Goal: Task Accomplishment & Management: Manage account settings

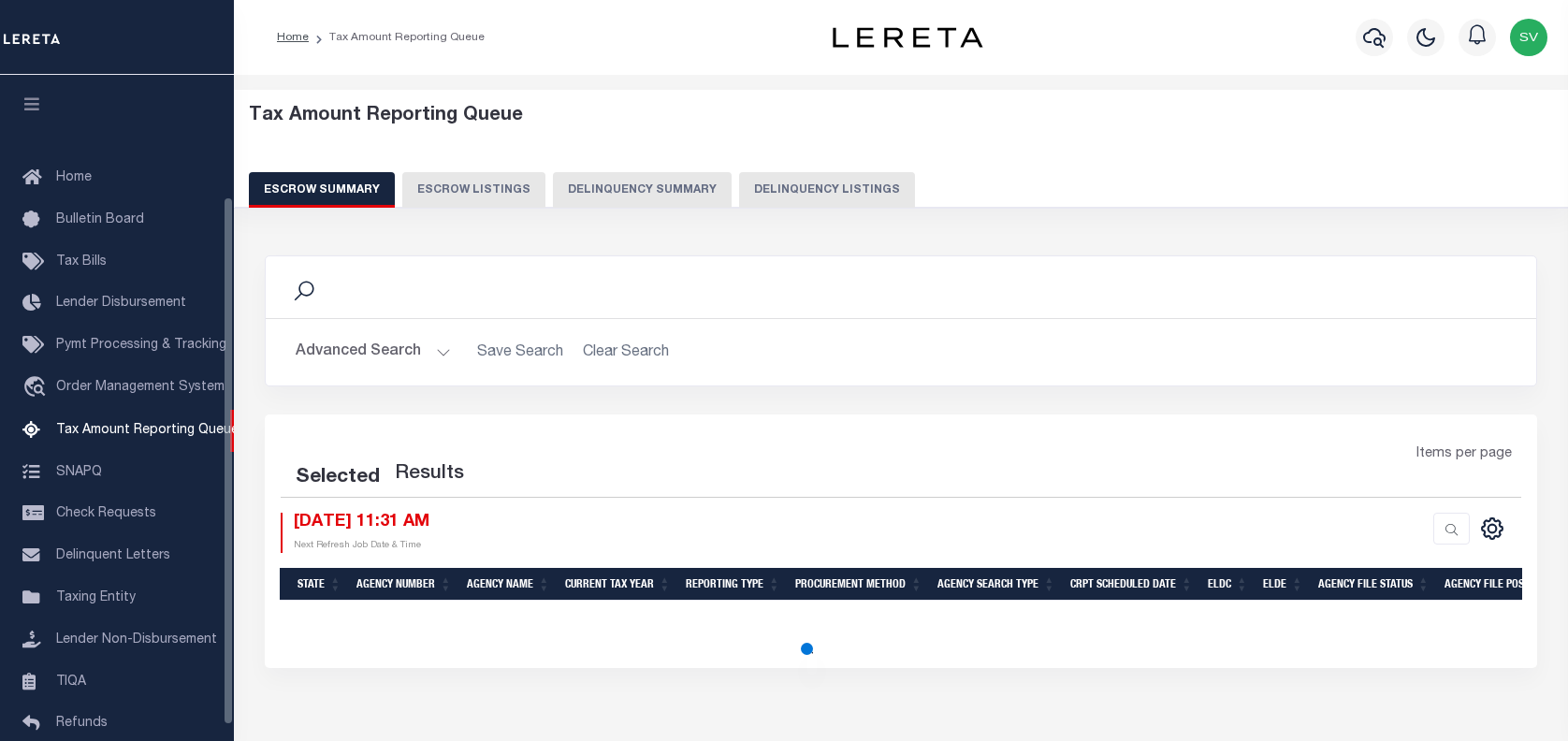
select select "100"
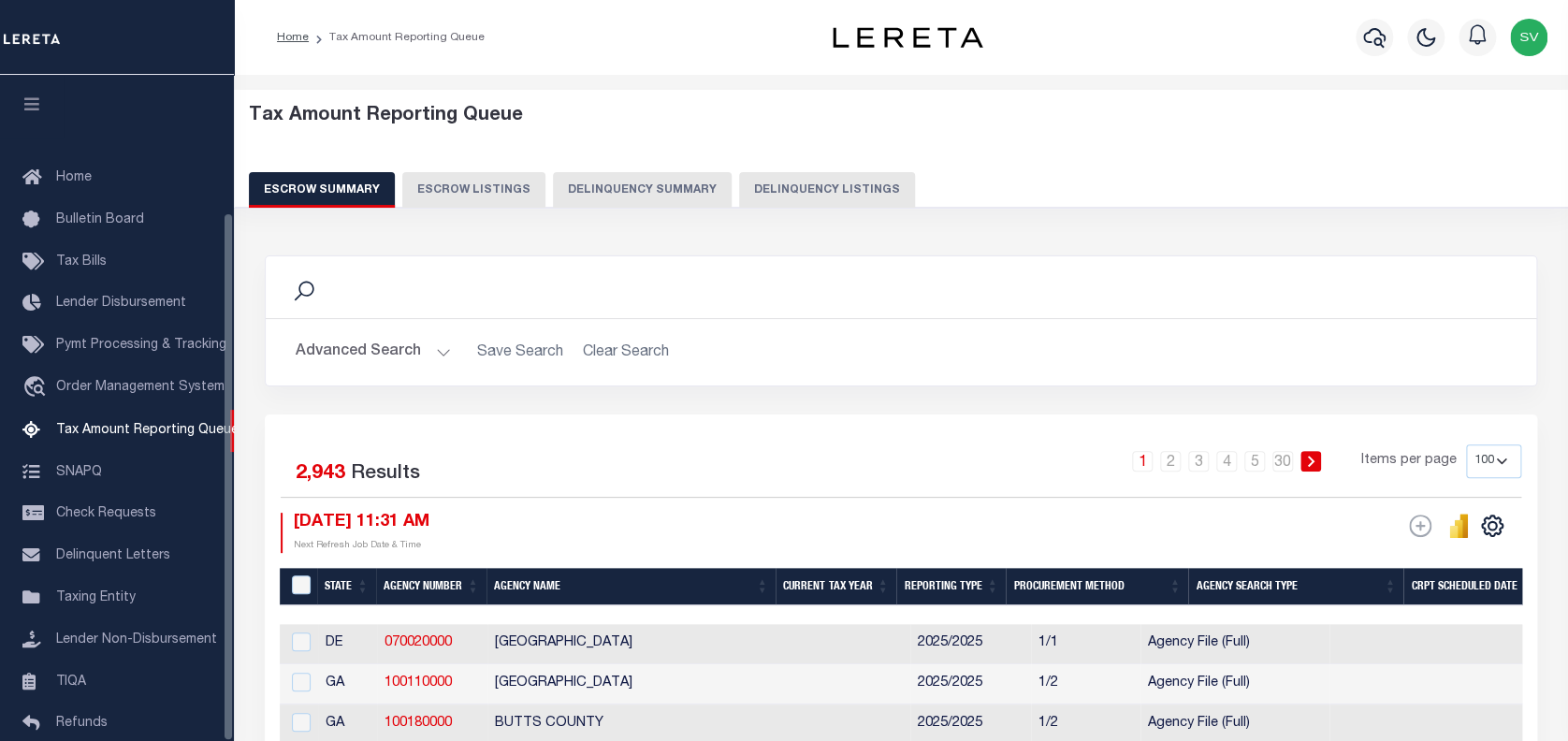
scroll to position [173, 0]
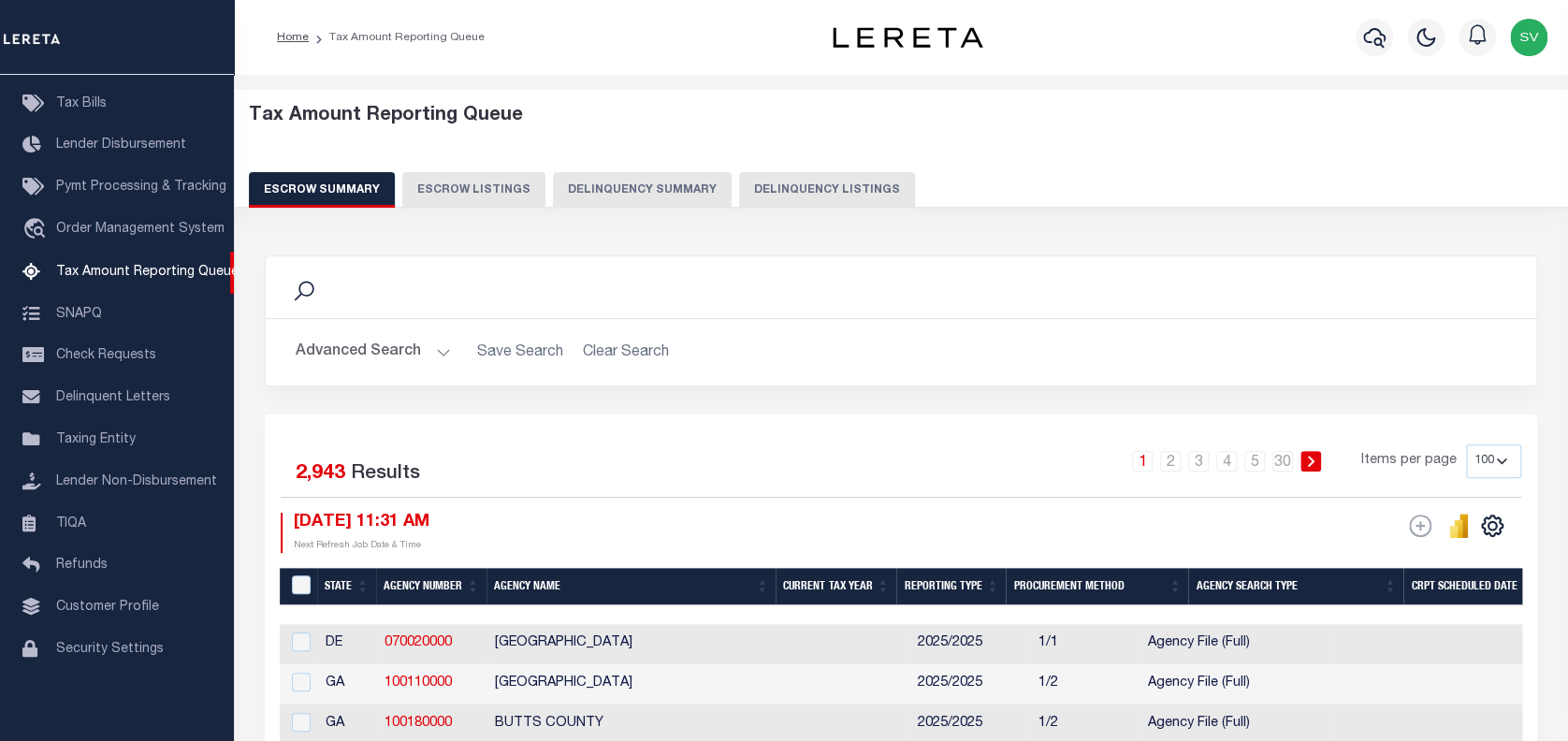
click at [818, 185] on button "Delinquency Listings" at bounding box center [826, 190] width 176 height 36
select select "100"
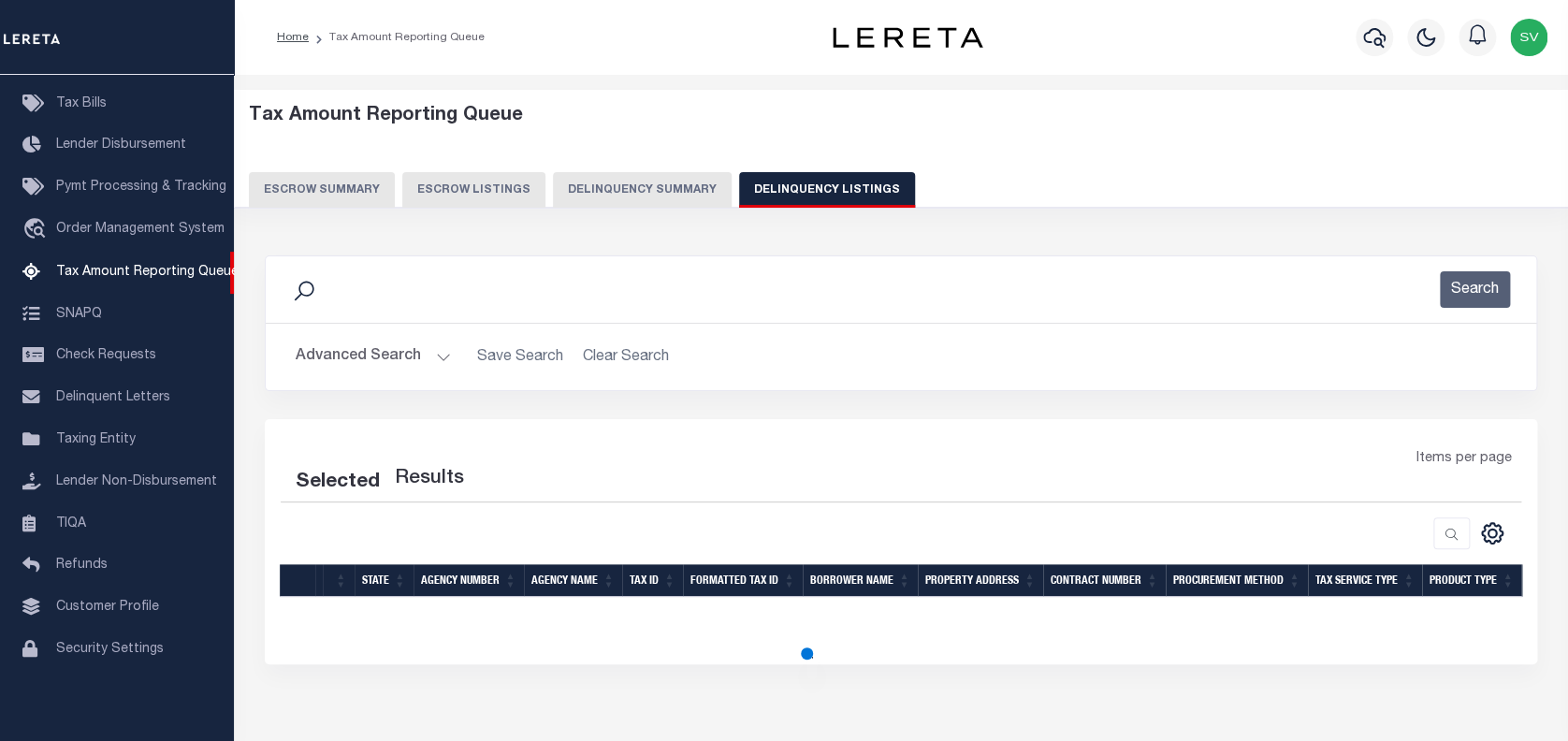
select select "100"
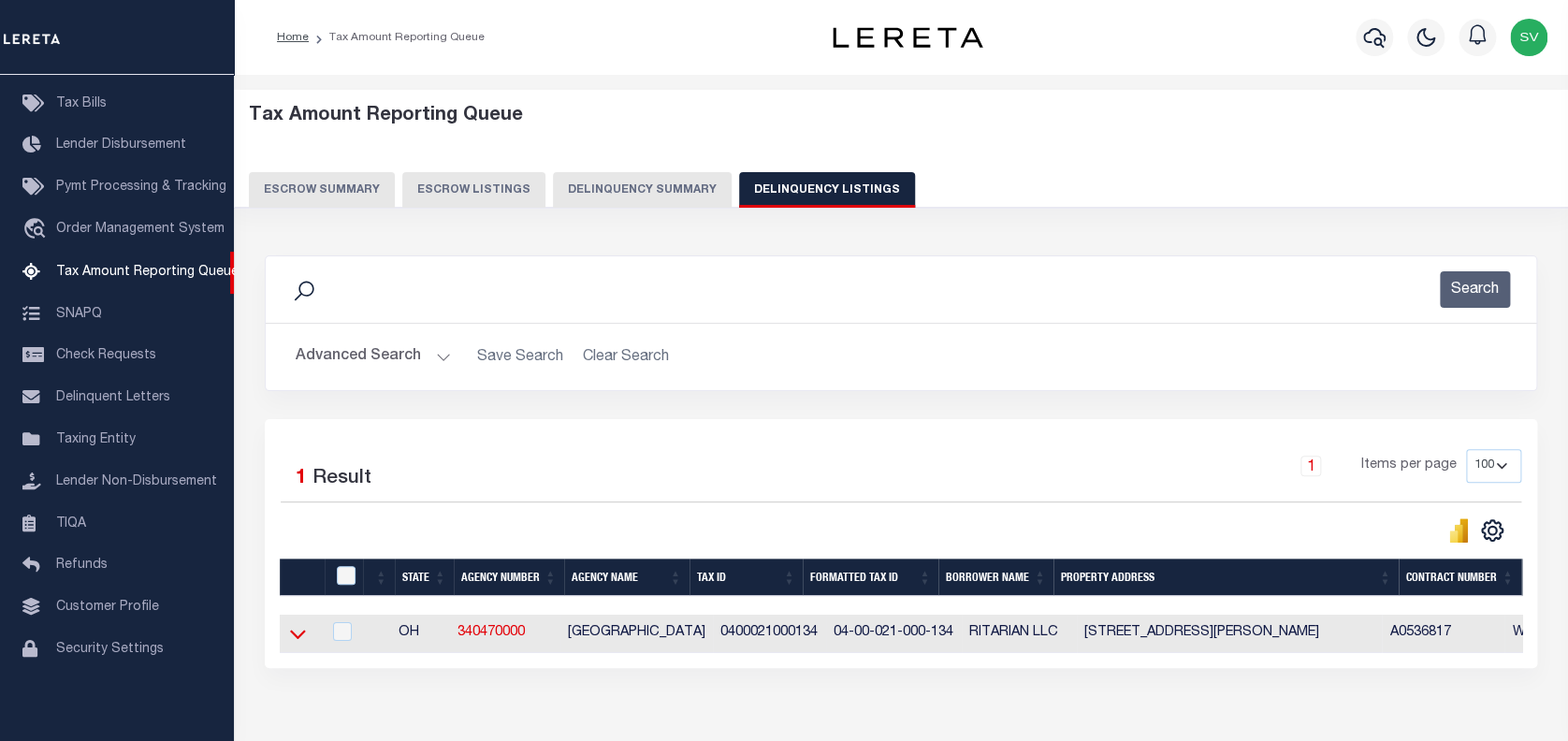
click at [303, 634] on icon at bounding box center [298, 634] width 16 height 20
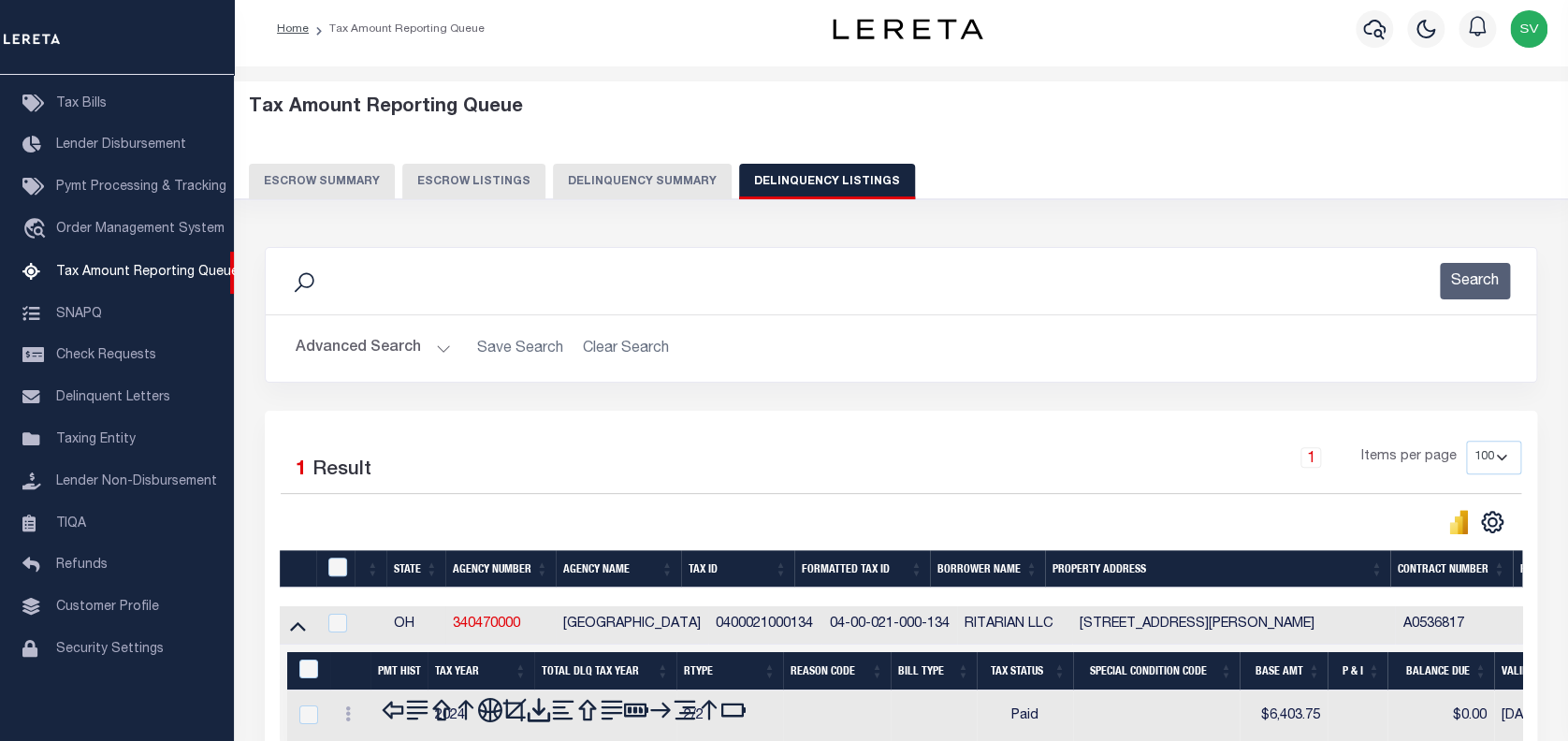
scroll to position [204, 0]
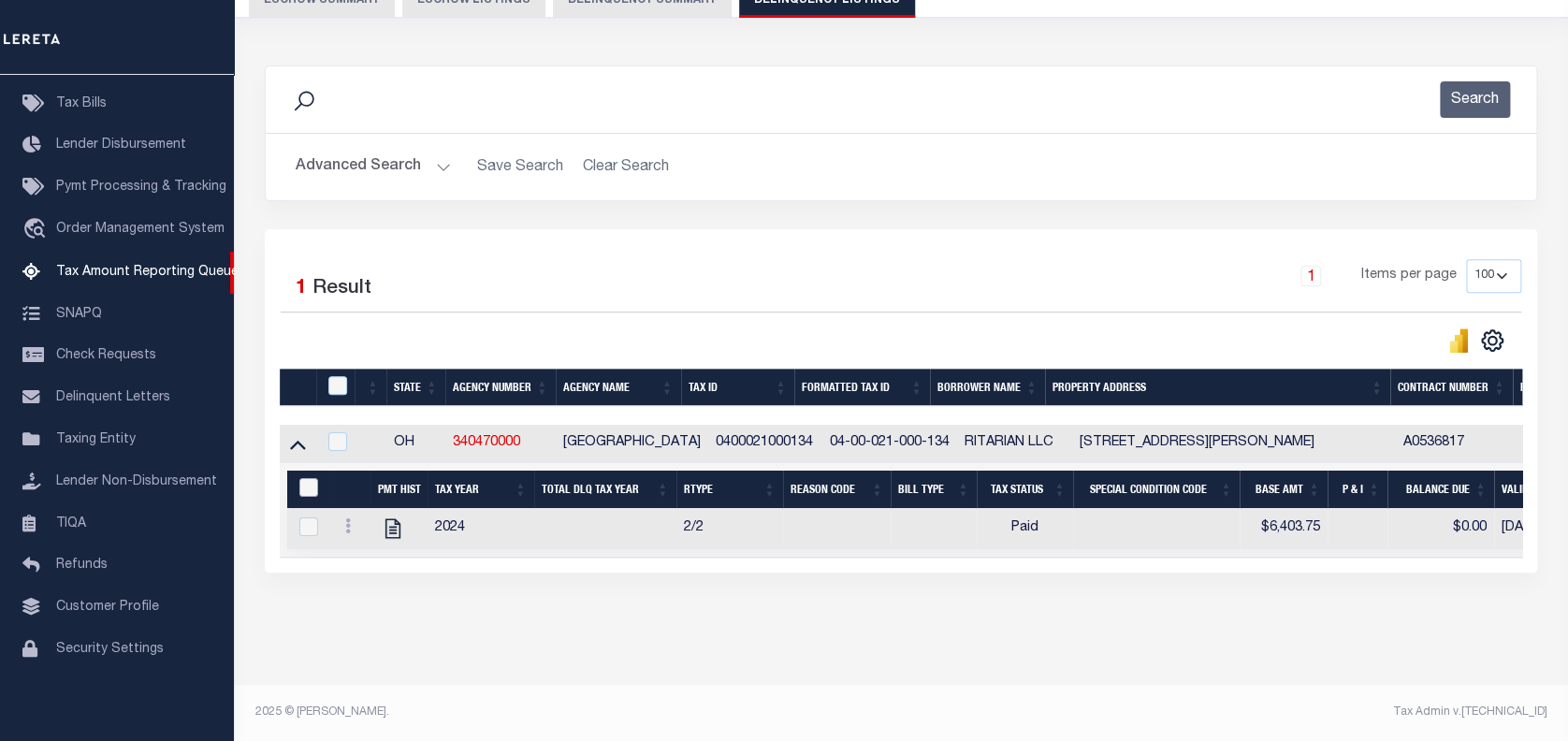
click at [313, 478] on input "&nbsp;" at bounding box center [308, 487] width 19 height 19
checkbox input "true"
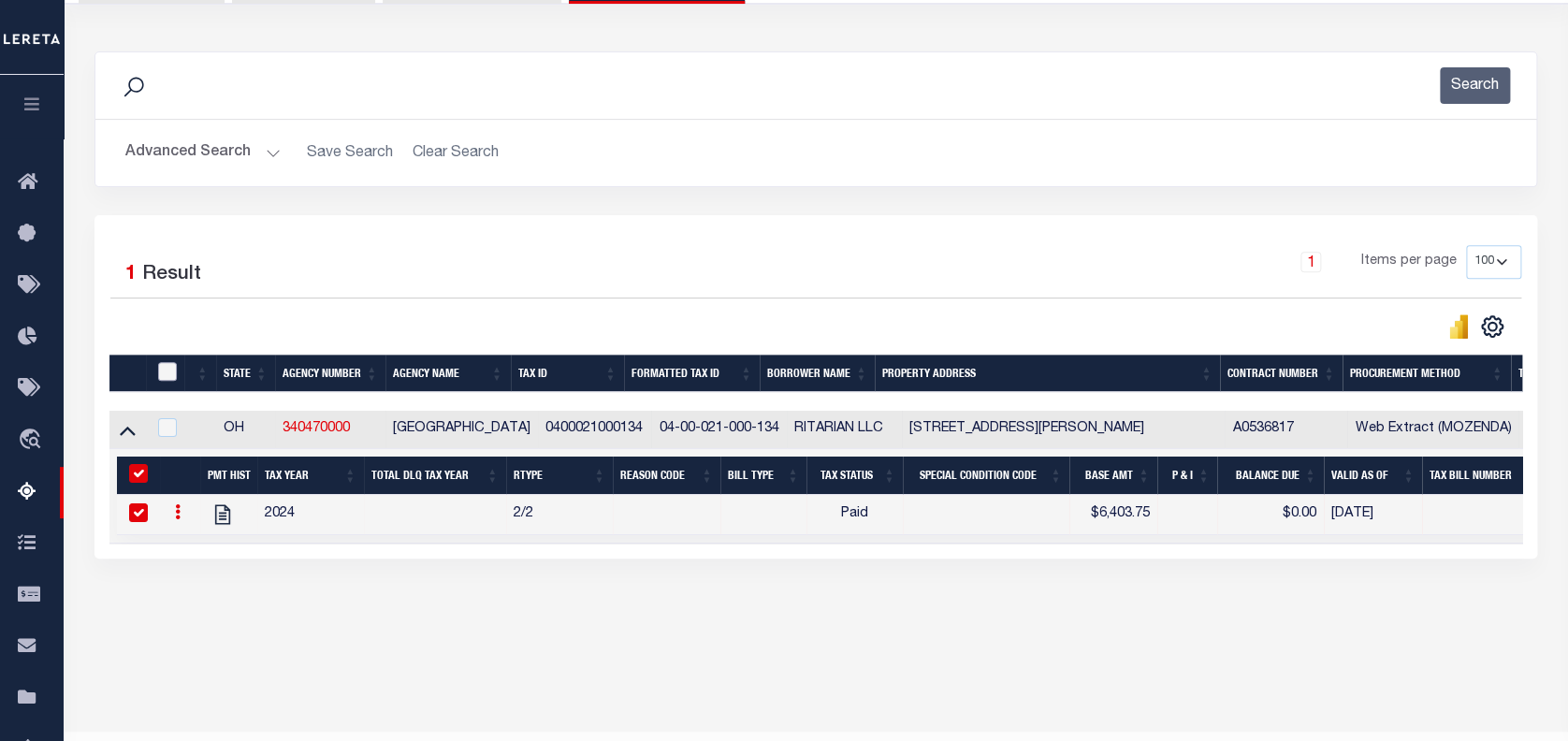
click at [165, 367] on input "checkbox" at bounding box center [167, 371] width 19 height 19
checkbox input "true"
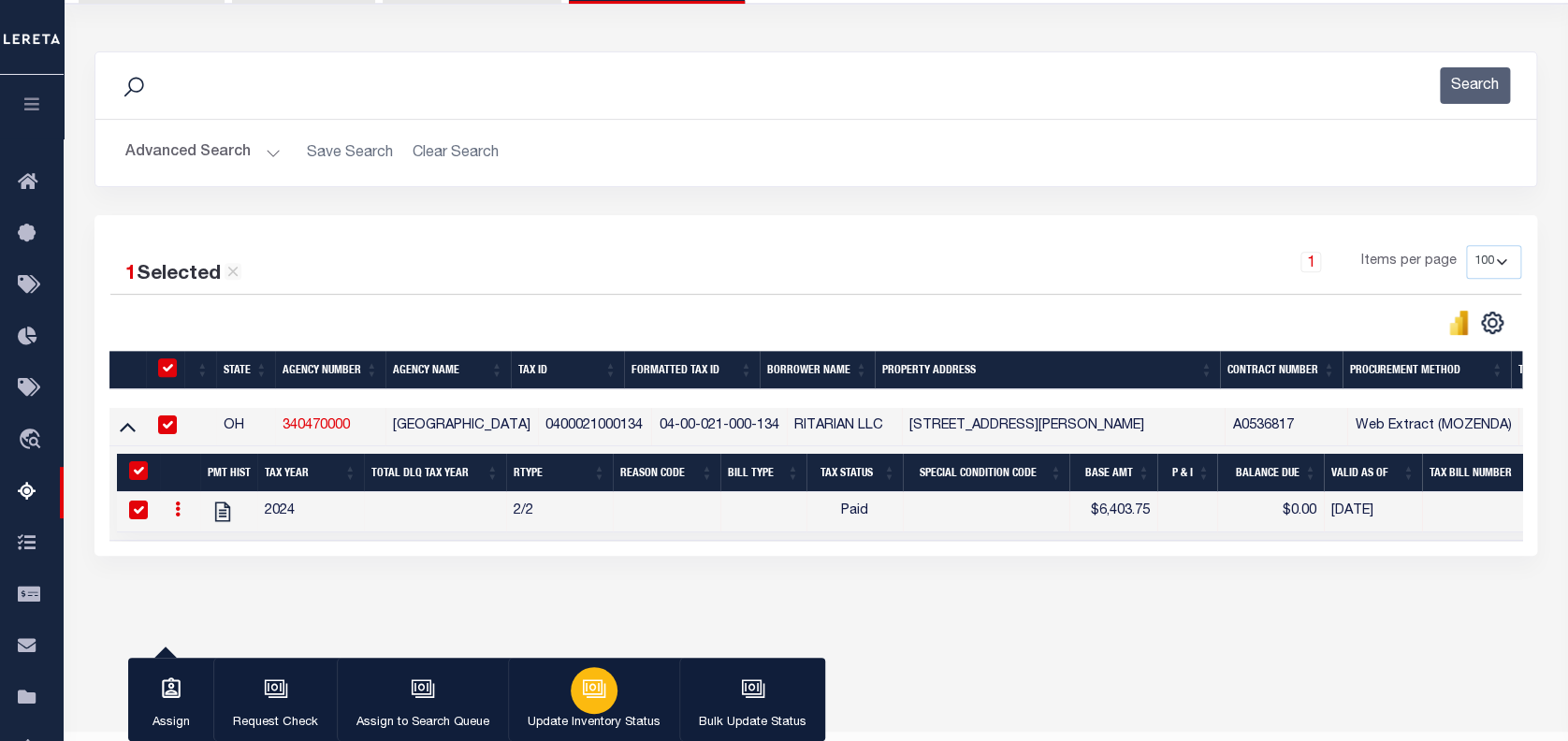
click at [587, 705] on div "button" at bounding box center [593, 689] width 47 height 47
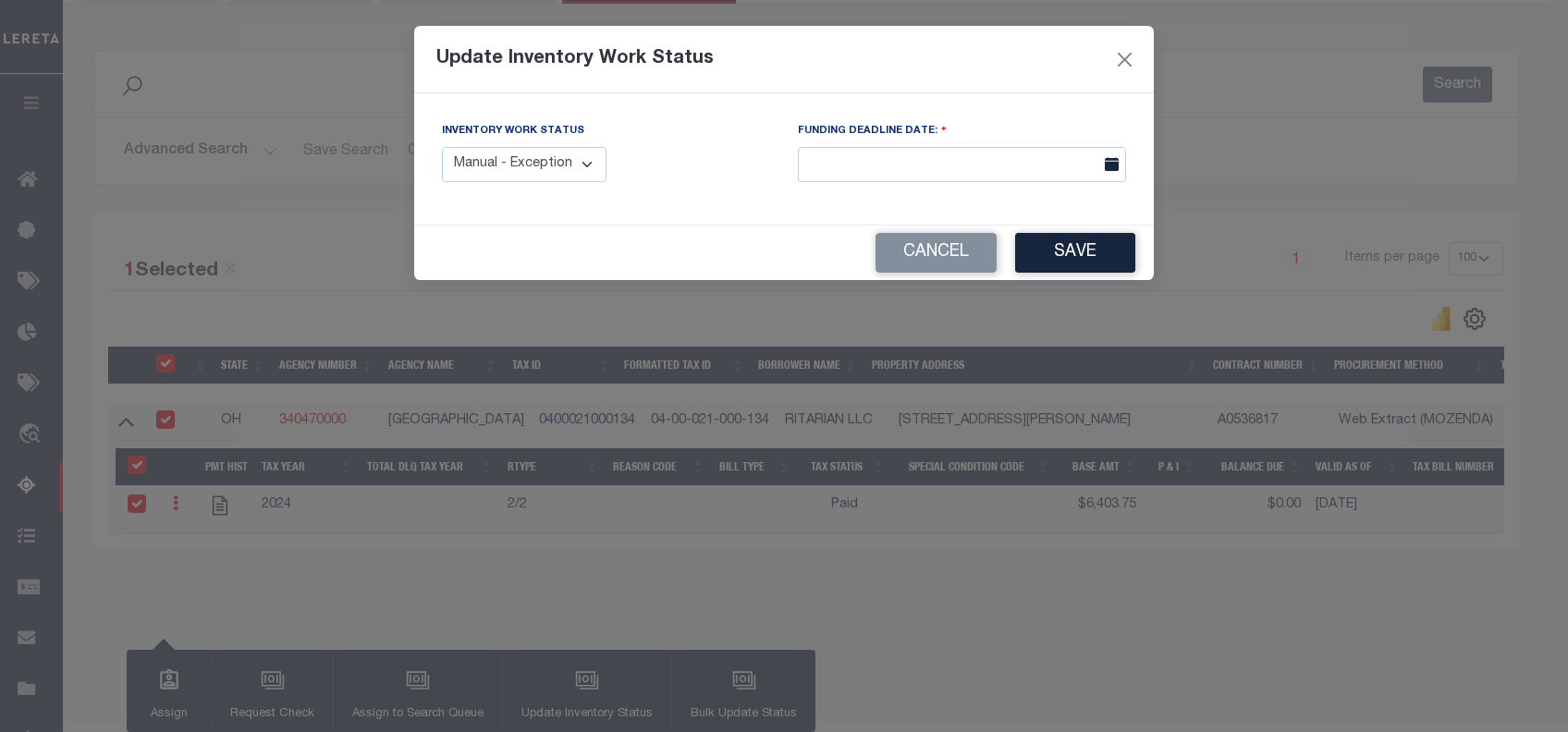
click at [562, 167] on select "Manual - Exception Pended - Awaiting Search Late Add Exception Completed" at bounding box center [524, 165] width 165 height 36
select select "4"
click at [442, 147] on select "Manual - Exception Pended - Awaiting Search Late Add Exception Completed" at bounding box center [524, 165] width 165 height 36
click at [1073, 257] on button "Save" at bounding box center [1075, 253] width 121 height 40
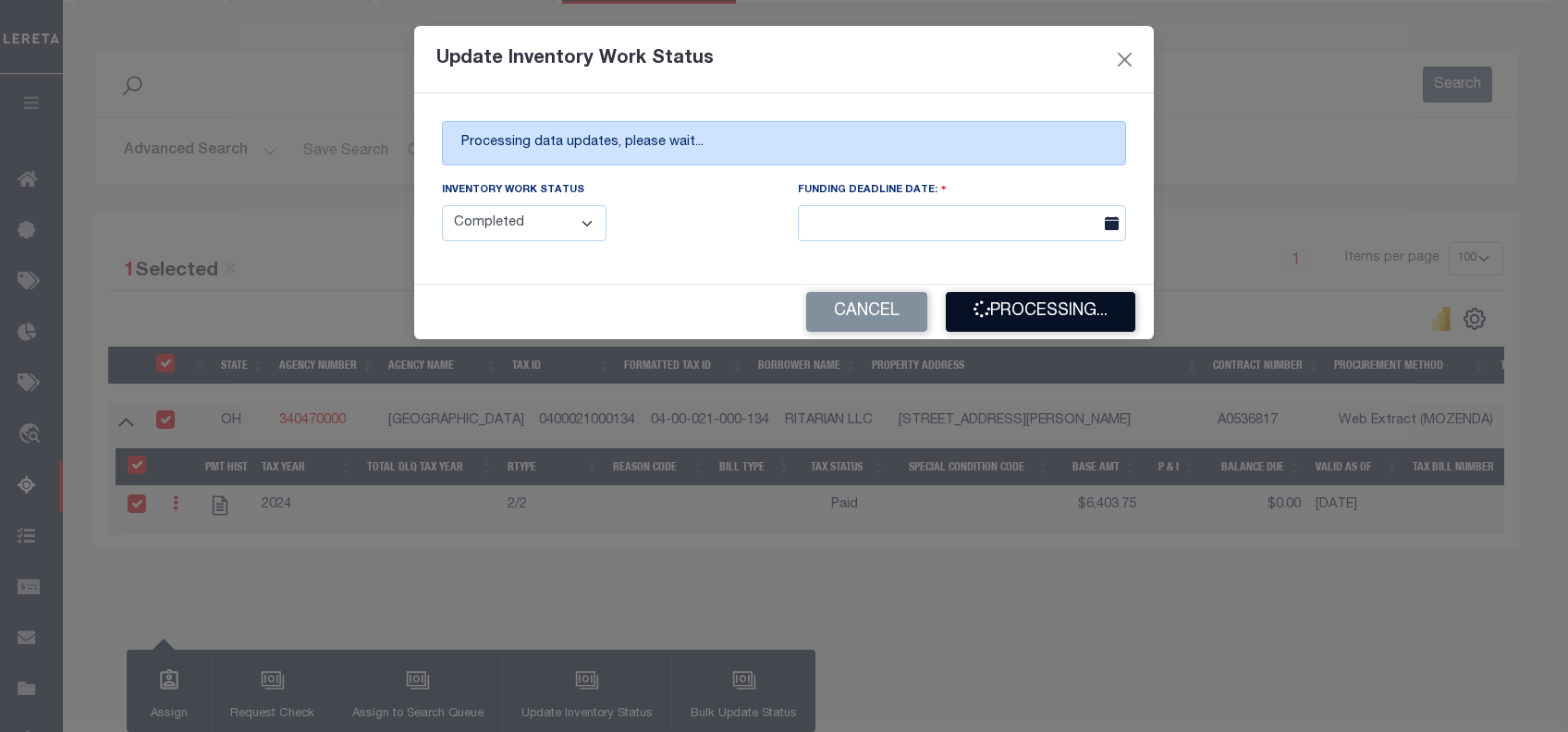
click at [1047, 310] on button "Processing..." at bounding box center [1040, 312] width 189 height 40
click at [1043, 309] on button "Processing..." at bounding box center [1040, 312] width 189 height 40
click at [1028, 322] on button "Processing..." at bounding box center [1040, 312] width 189 height 40
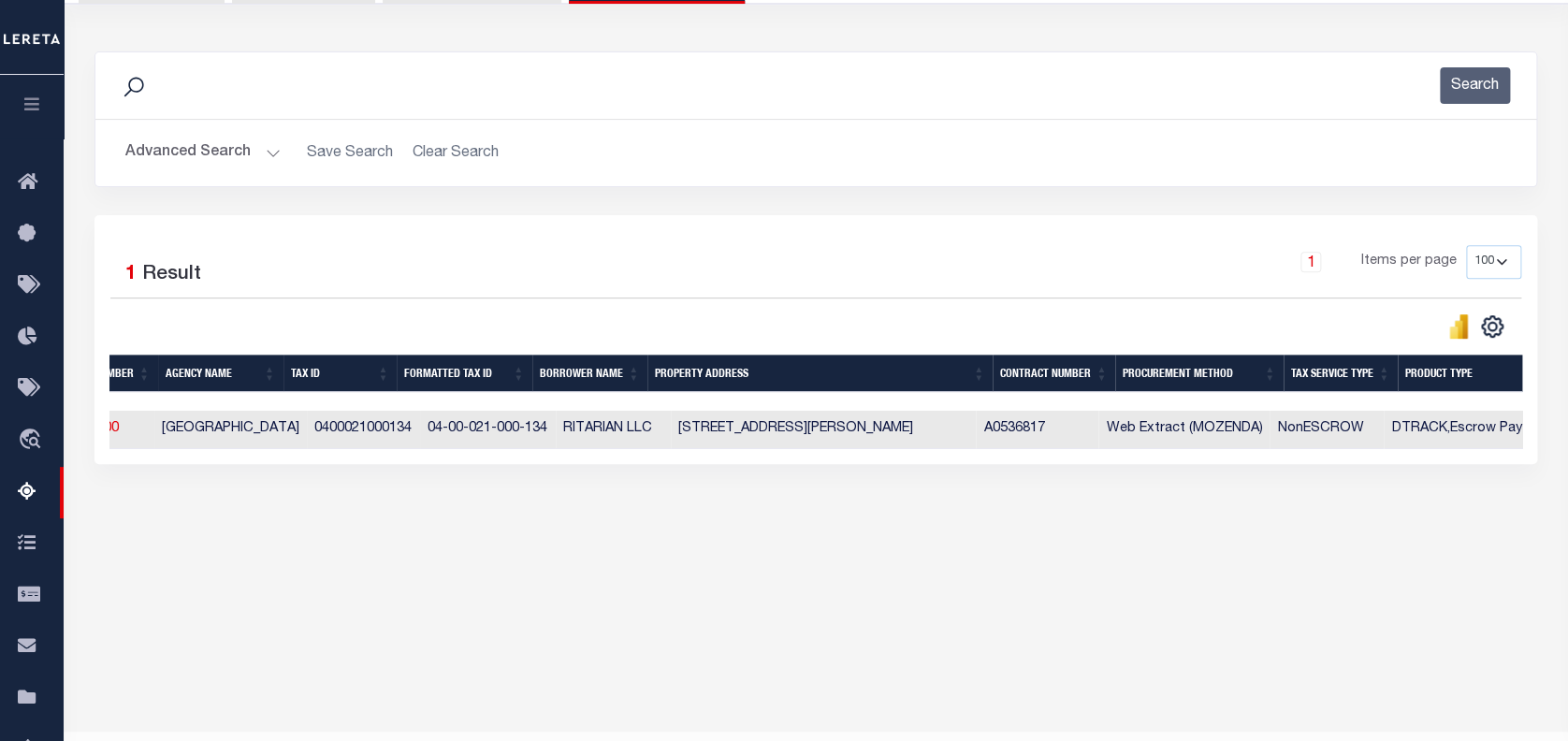
scroll to position [0, 0]
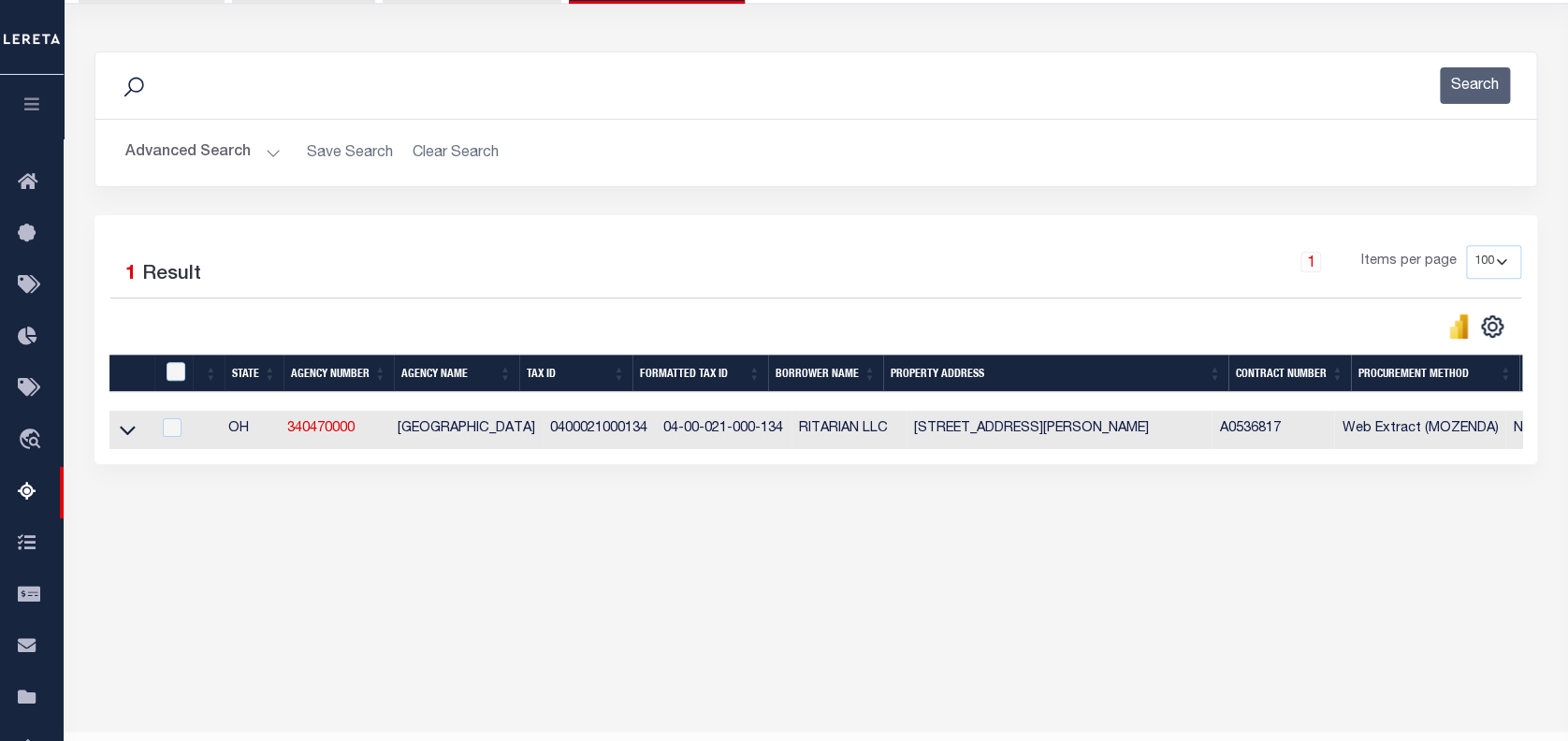
click at [179, 154] on button "Advanced Search" at bounding box center [202, 153] width 156 height 37
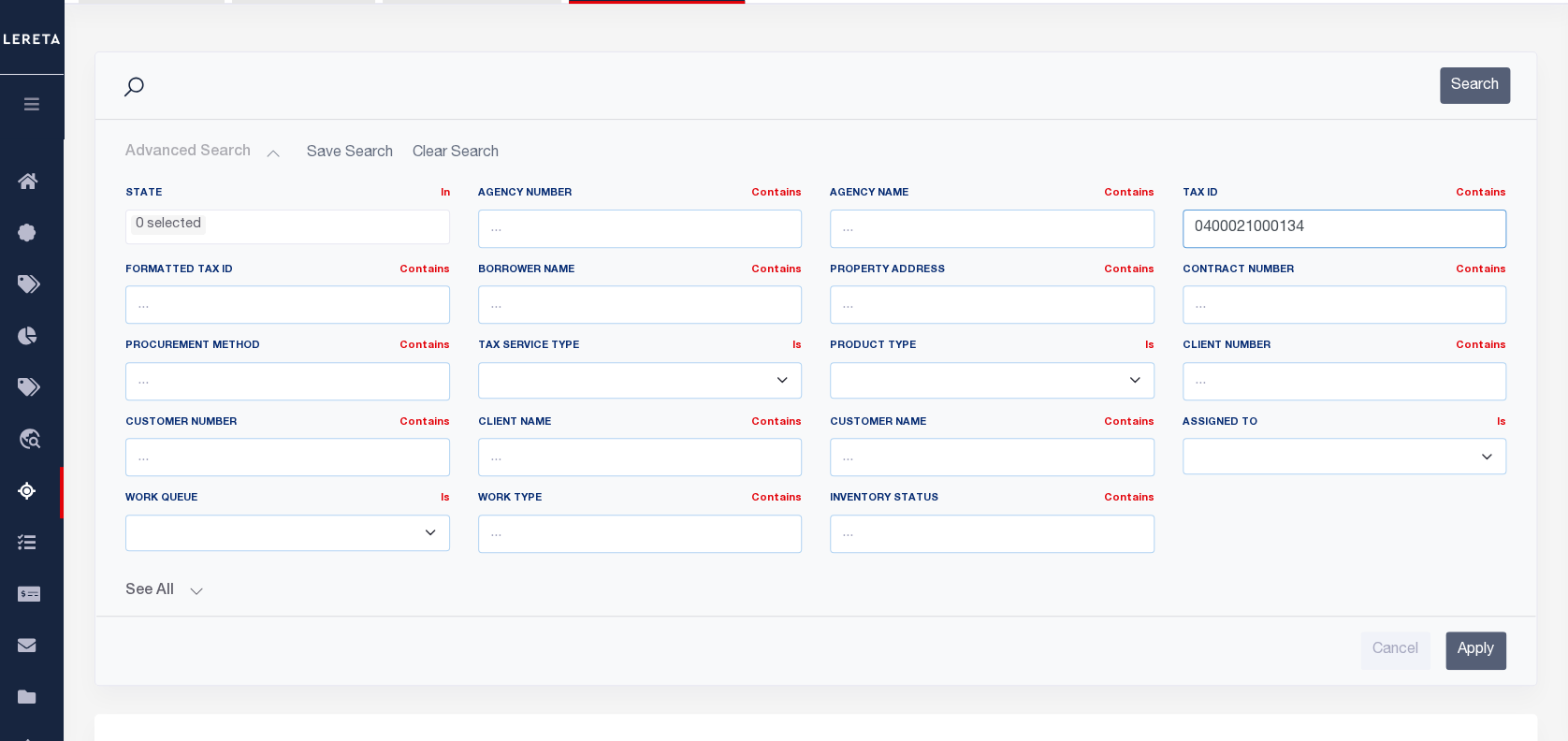
click at [1253, 231] on input "0400021000134" at bounding box center [1344, 228] width 324 height 39
paste input "49"
click at [1253, 231] on input "0400021000149" at bounding box center [1344, 228] width 324 height 39
type input "0400021000149"
click at [1463, 642] on input "Apply" at bounding box center [1475, 651] width 60 height 39
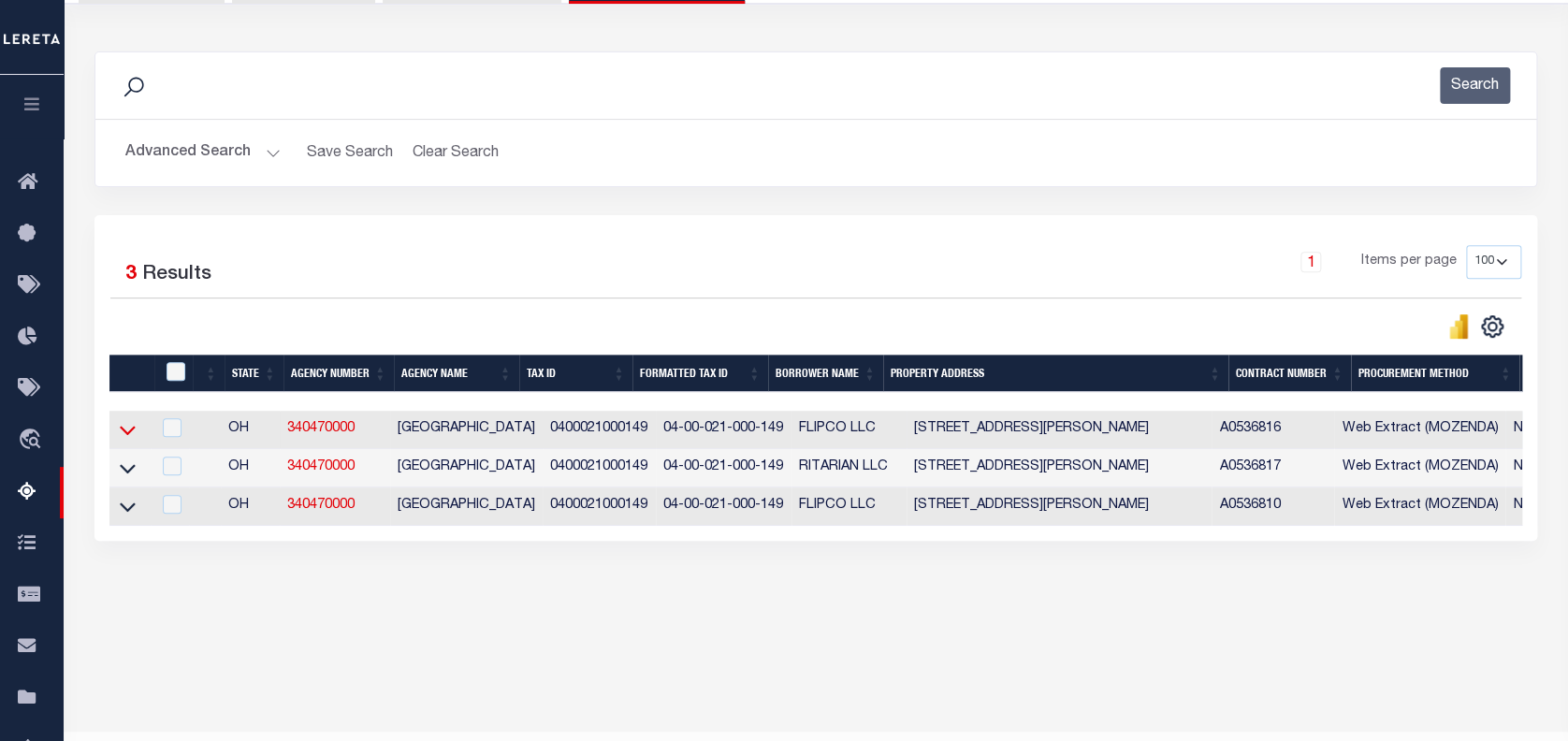
click at [127, 436] on icon at bounding box center [128, 431] width 16 height 9
click at [128, 561] on div "Data sync process is currently running, you may face some response delays. Sear…" at bounding box center [816, 314] width 1468 height 564
click at [124, 477] on icon at bounding box center [128, 468] width 16 height 20
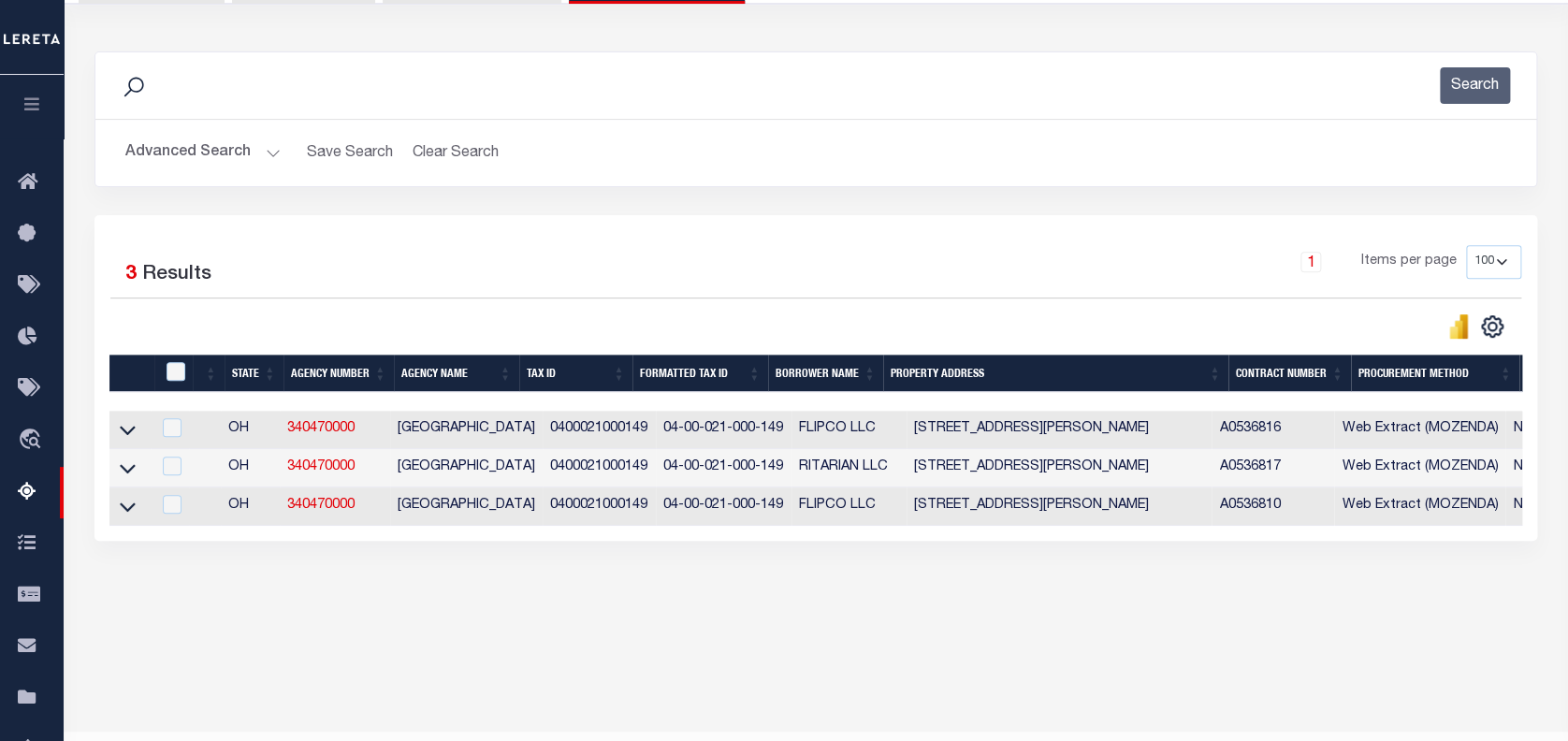
click at [129, 431] on icon at bounding box center [128, 430] width 16 height 20
click at [224, 521] on td "OH" at bounding box center [250, 506] width 59 height 39
checkbox input "true"
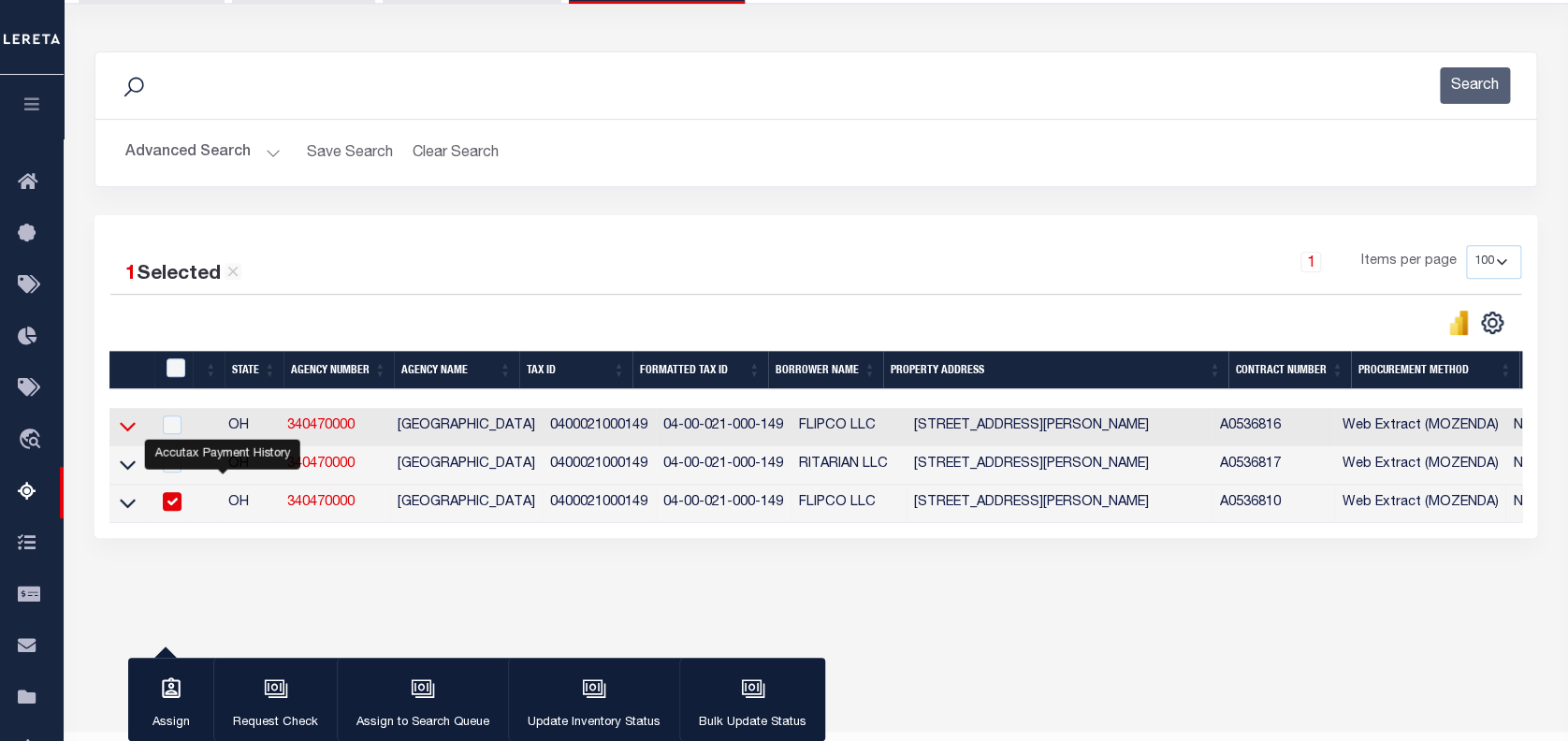
click at [126, 431] on icon at bounding box center [128, 427] width 16 height 20
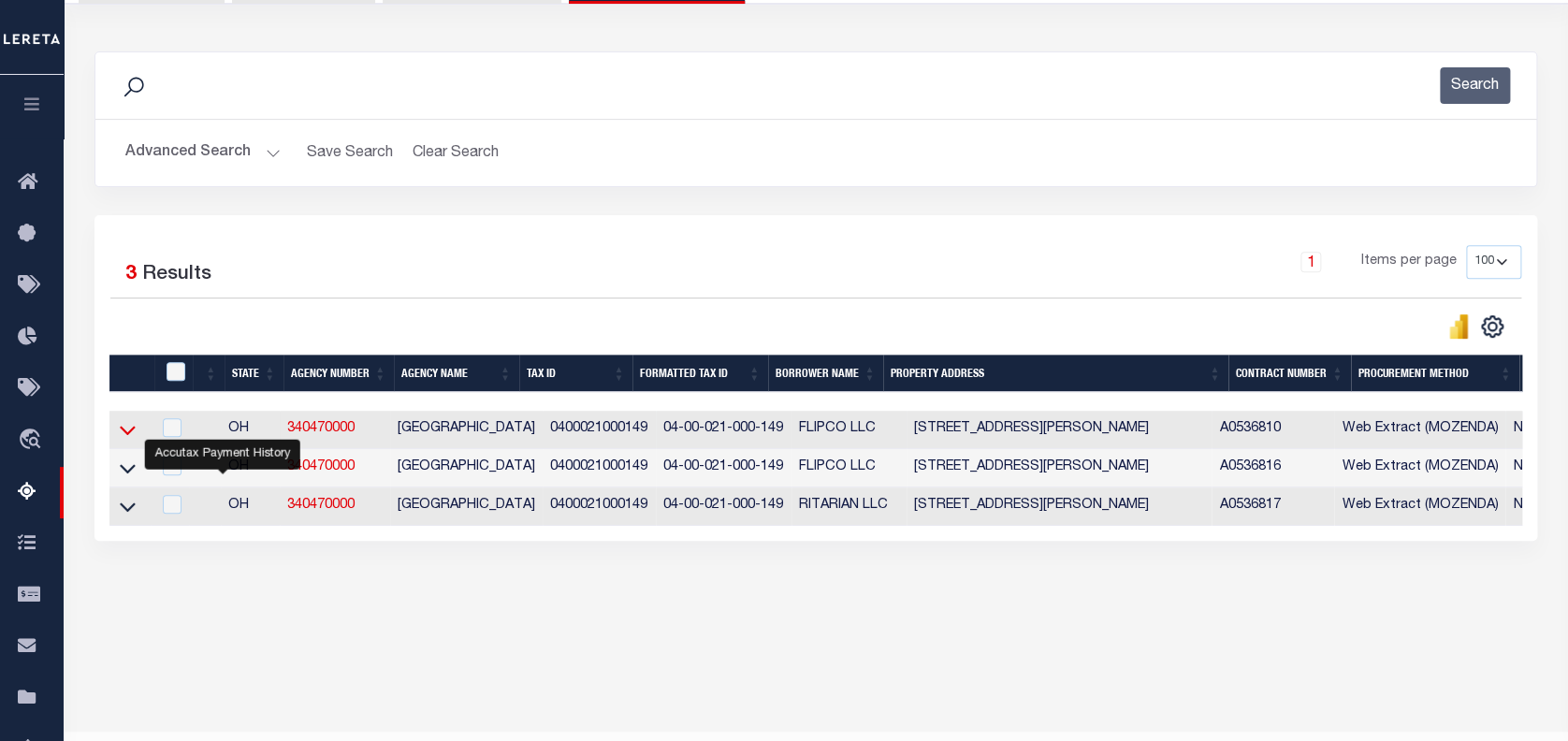
click at [126, 427] on icon at bounding box center [128, 430] width 16 height 20
click at [127, 427] on icon at bounding box center [128, 430] width 16 height 20
click at [129, 427] on icon at bounding box center [128, 430] width 16 height 20
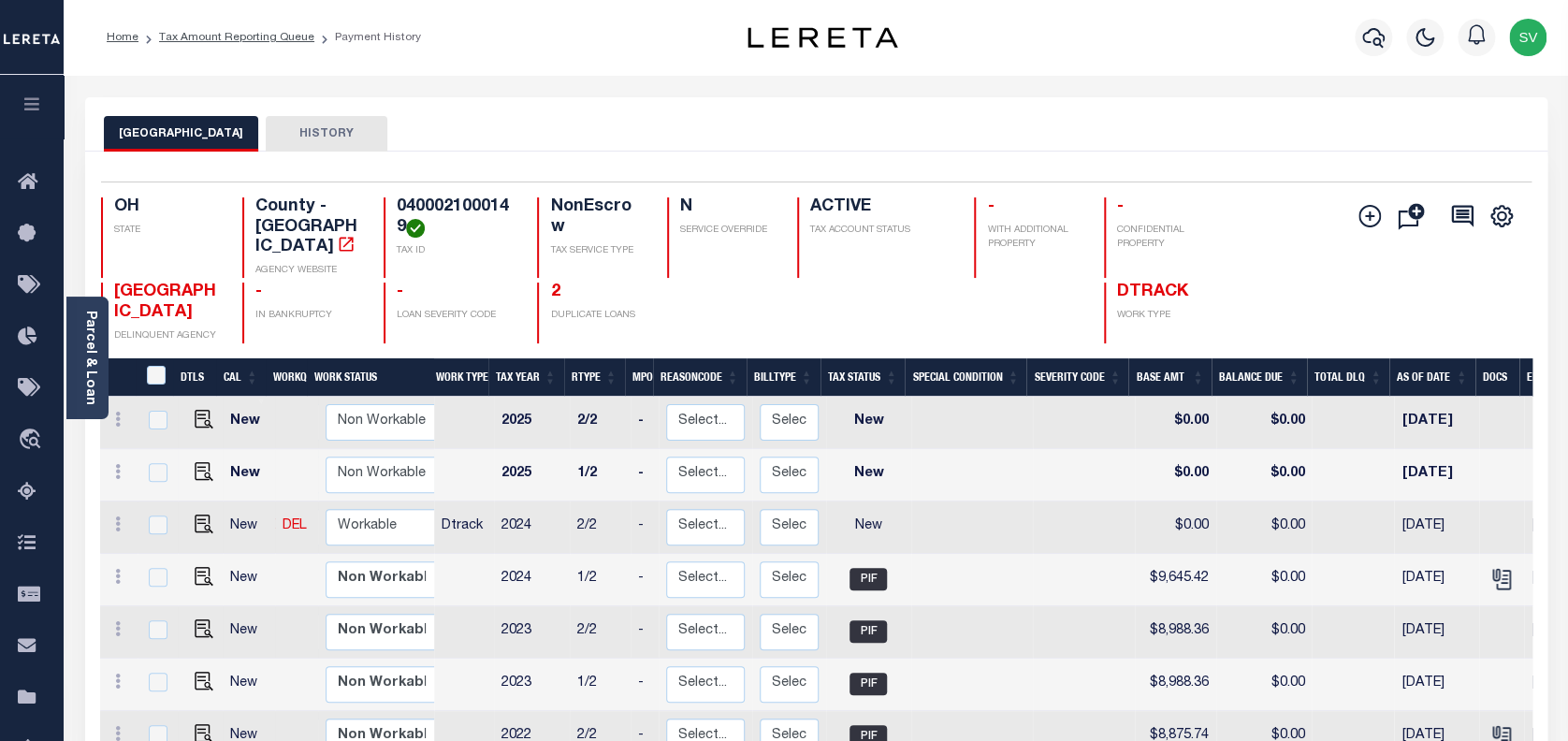
click at [195, 515] on img at bounding box center [203, 524] width 19 height 19
checkbox input "true"
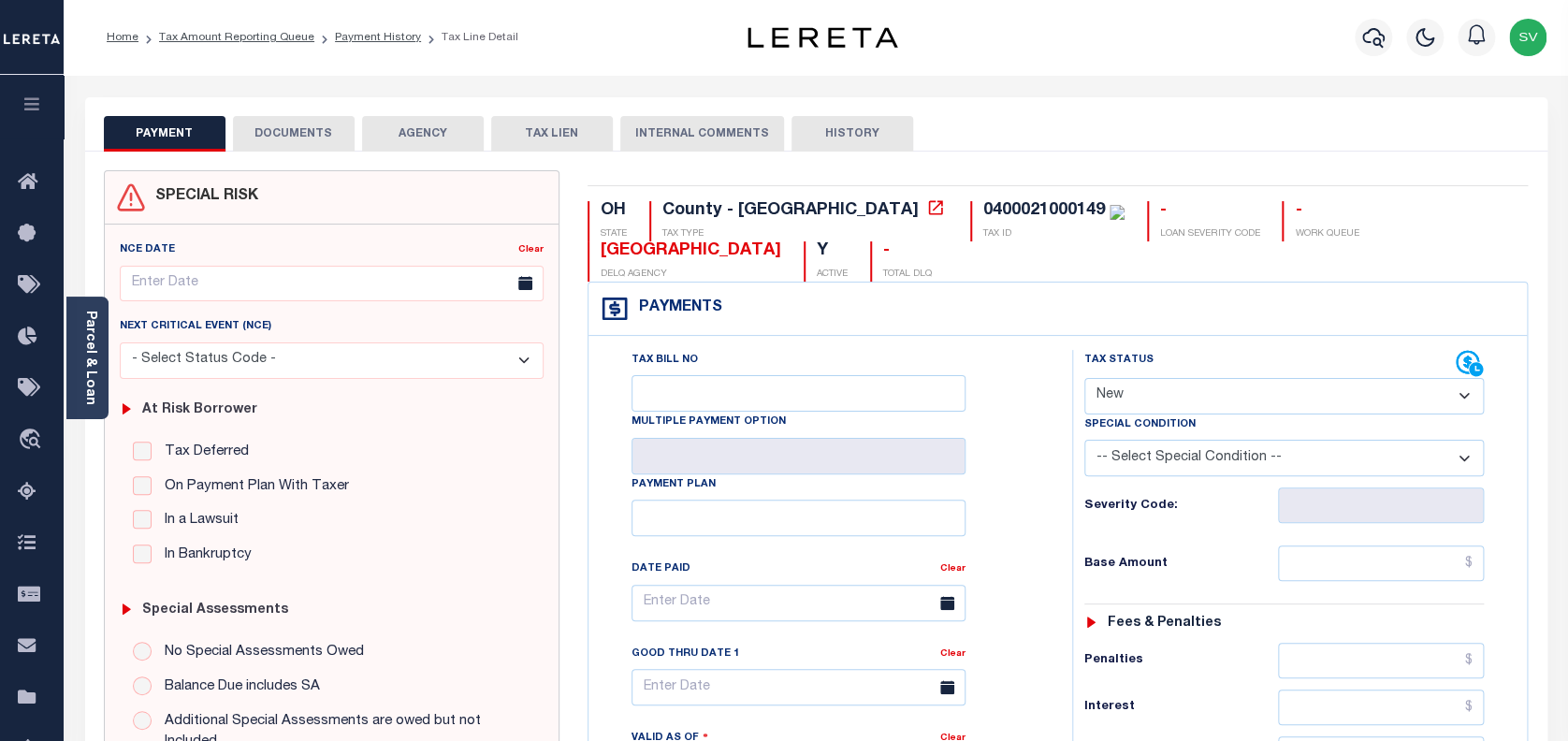
click at [1106, 397] on select "- Select Status Code - Open Due/Unpaid Paid Incomplete No Tax Due Internal Refu…" at bounding box center [1284, 396] width 401 height 37
select select "PYD"
click at [1084, 379] on select "- Select Status Code - Open Due/Unpaid Paid Incomplete No Tax Due Internal Refu…" at bounding box center [1284, 396] width 401 height 37
type input "[DATE]"
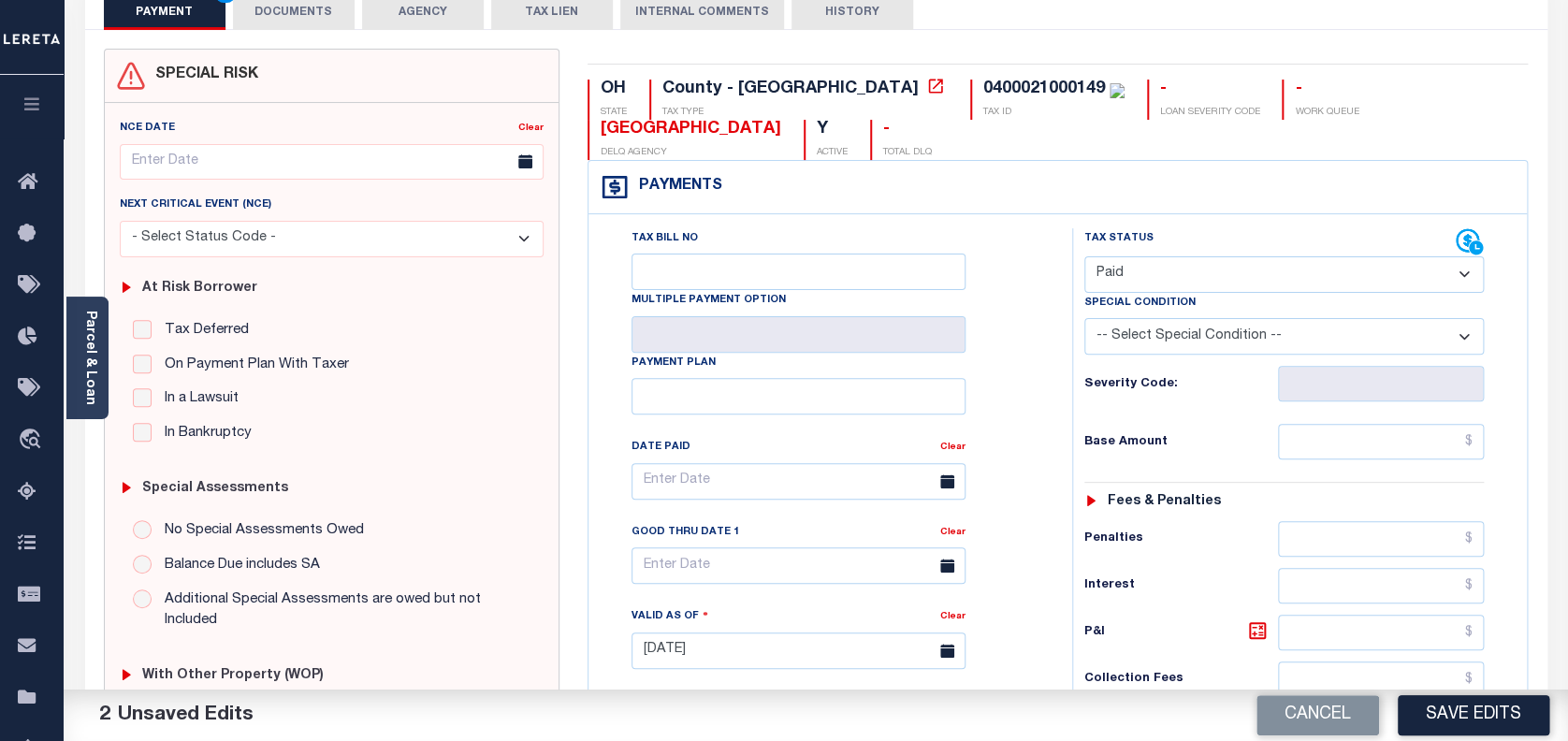
scroll to position [124, 0]
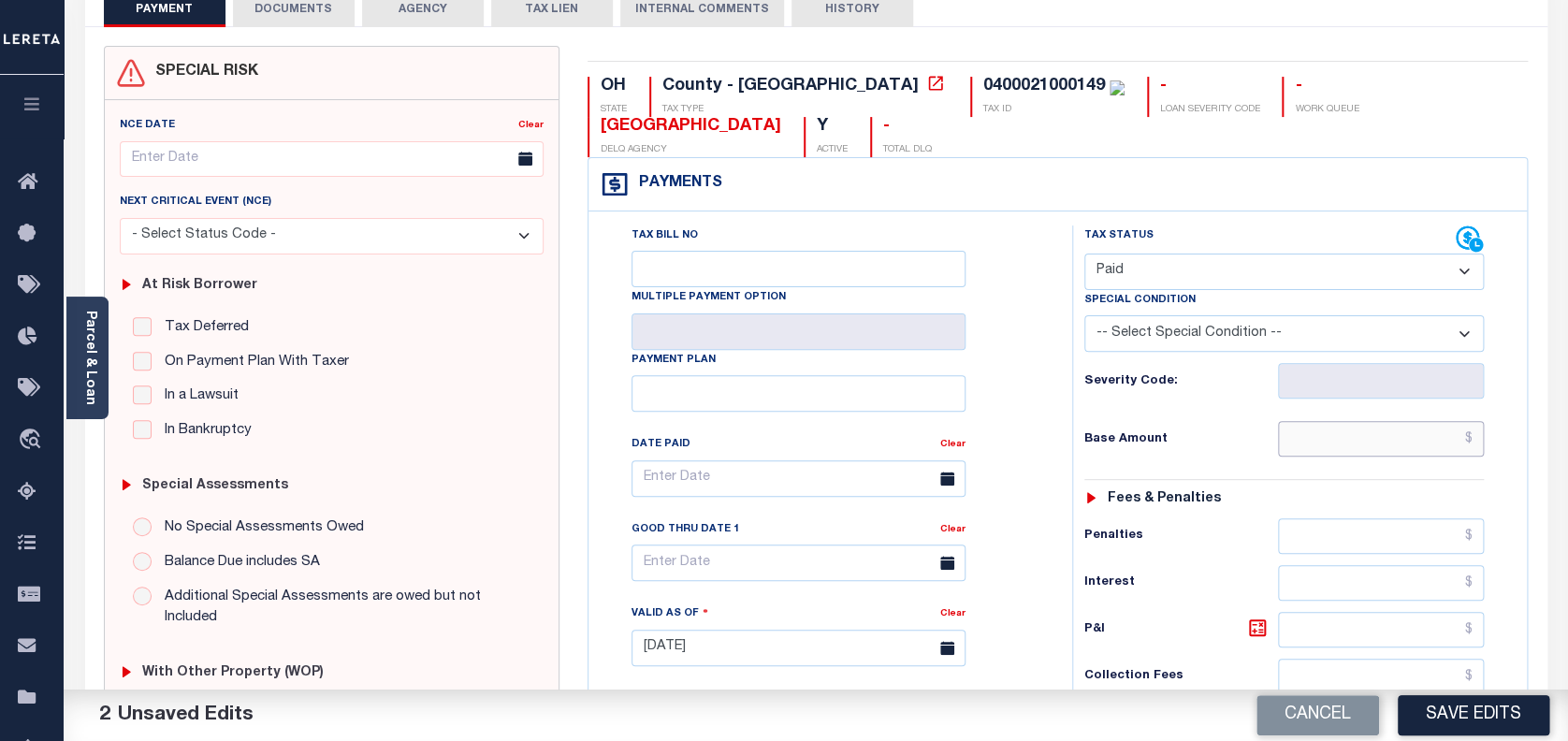
click at [1343, 444] on input "text" at bounding box center [1381, 438] width 206 height 36
paste input "$8,988.36"
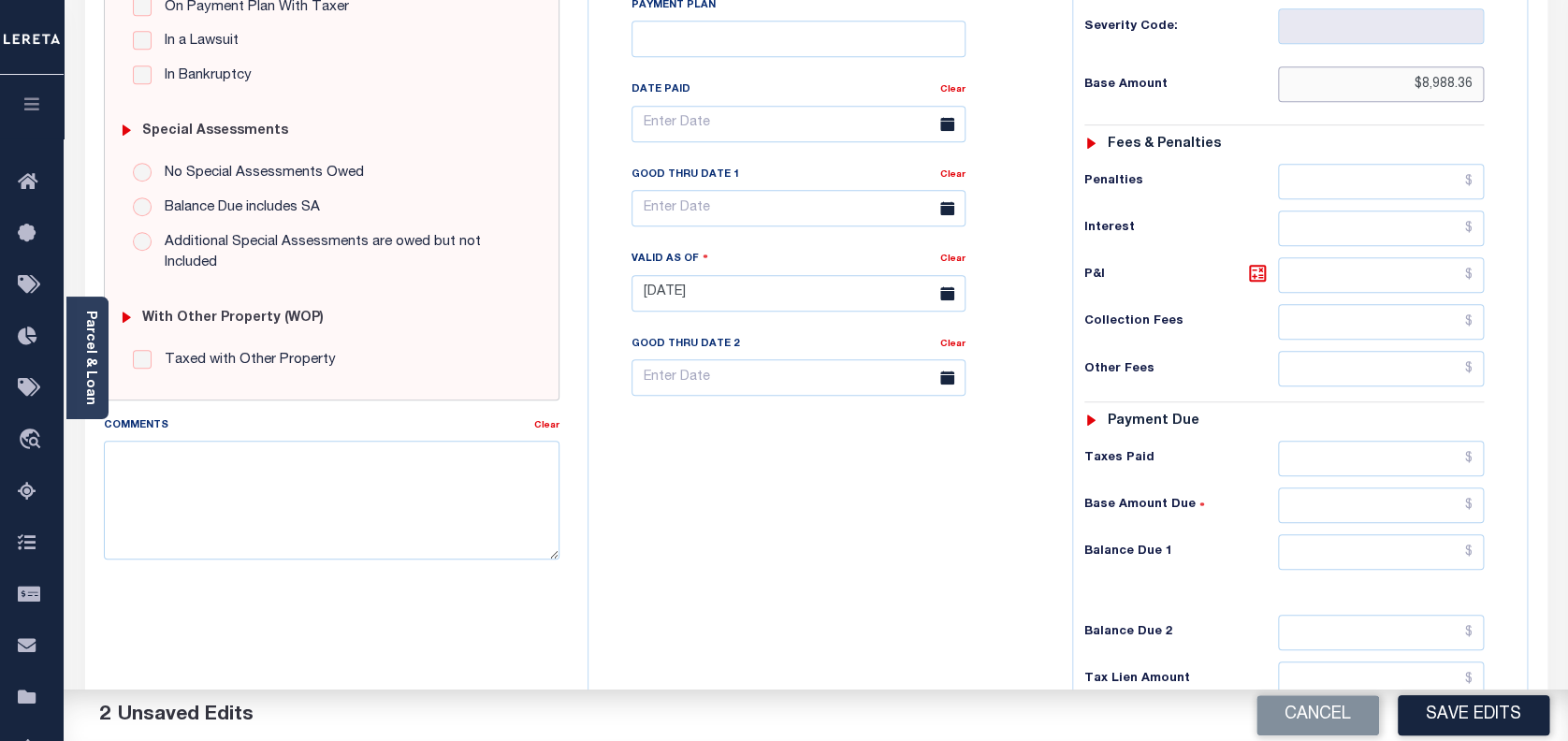
scroll to position [499, 0]
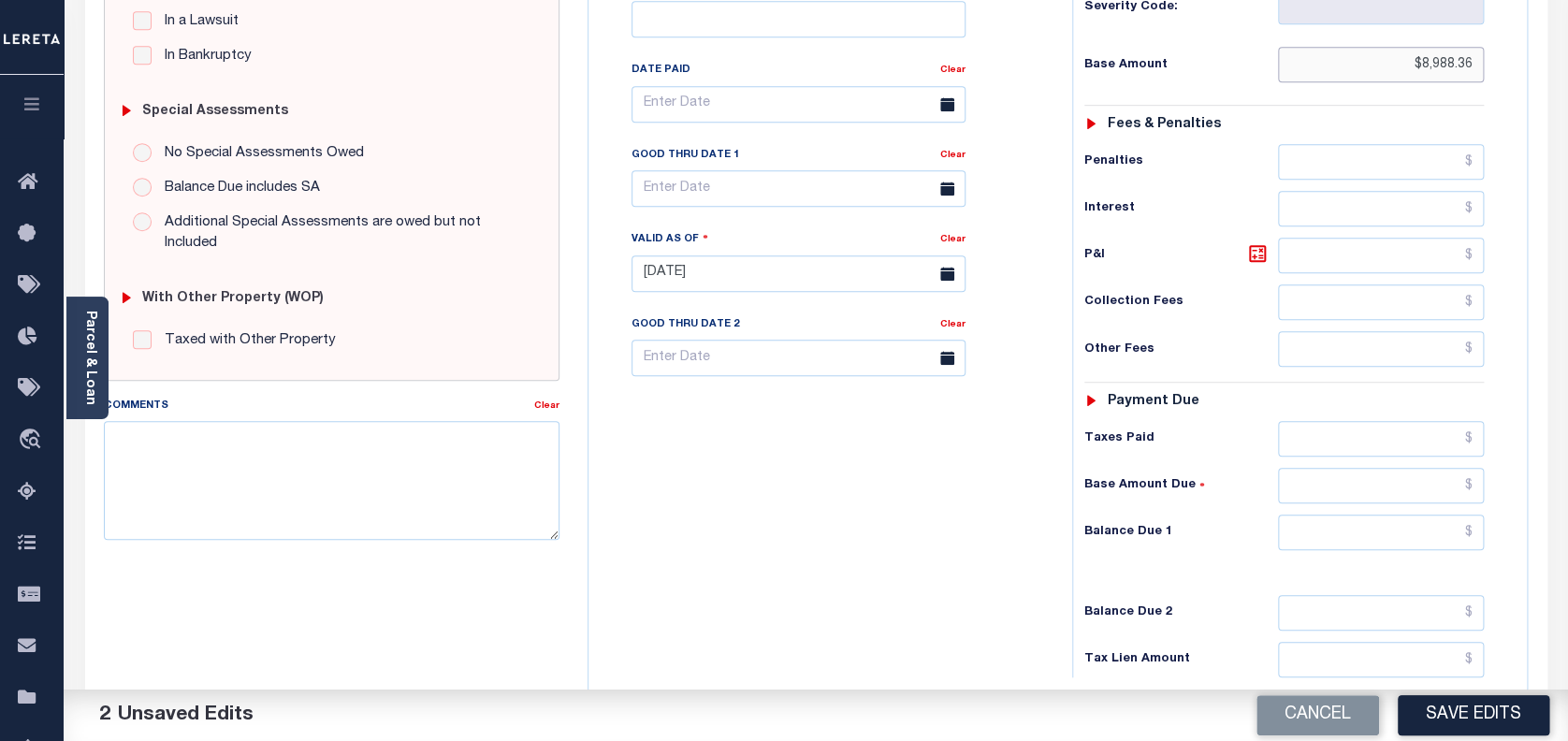
type input "$8,988.36"
click at [1338, 528] on input "text" at bounding box center [1381, 533] width 206 height 36
type input "$0.00"
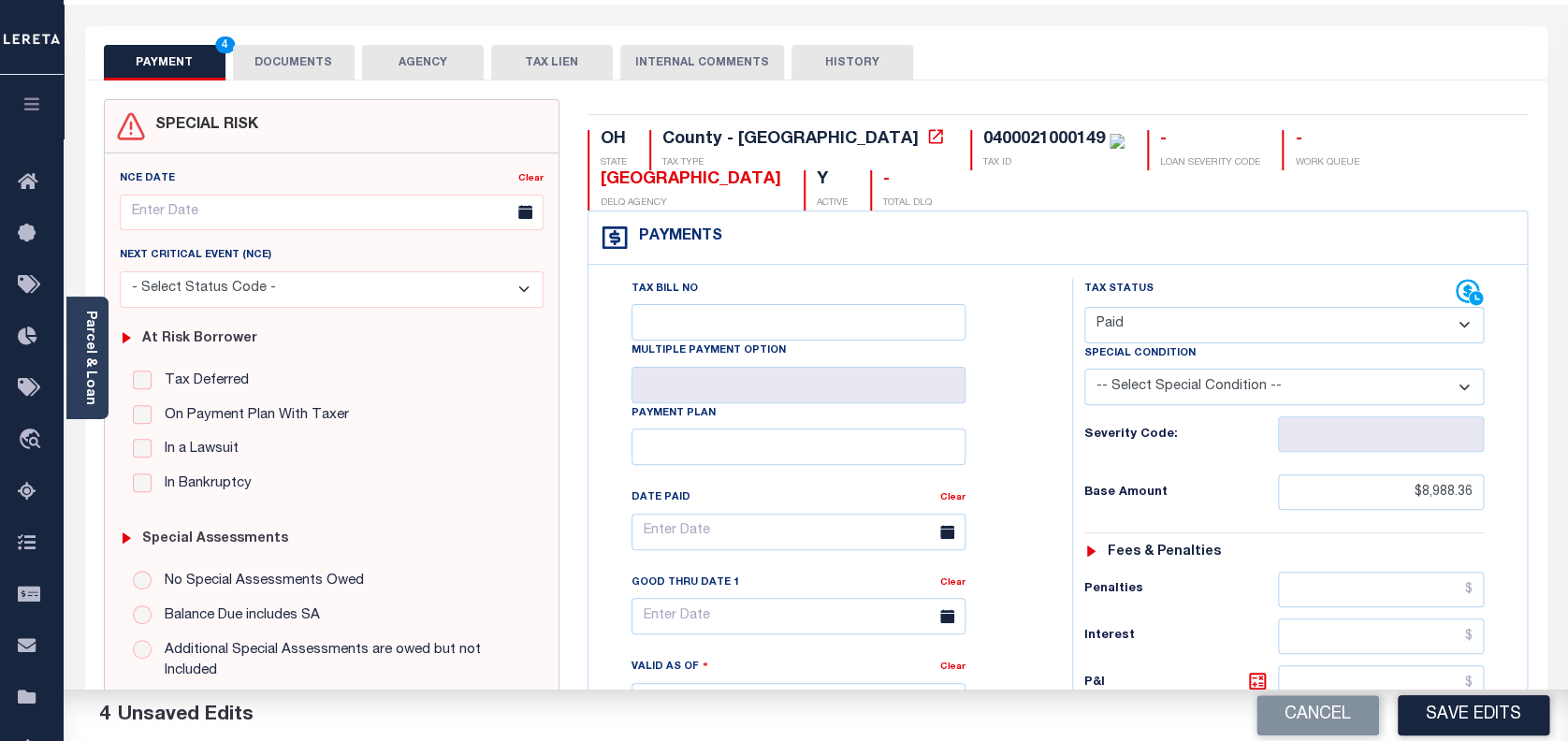
scroll to position [0, 0]
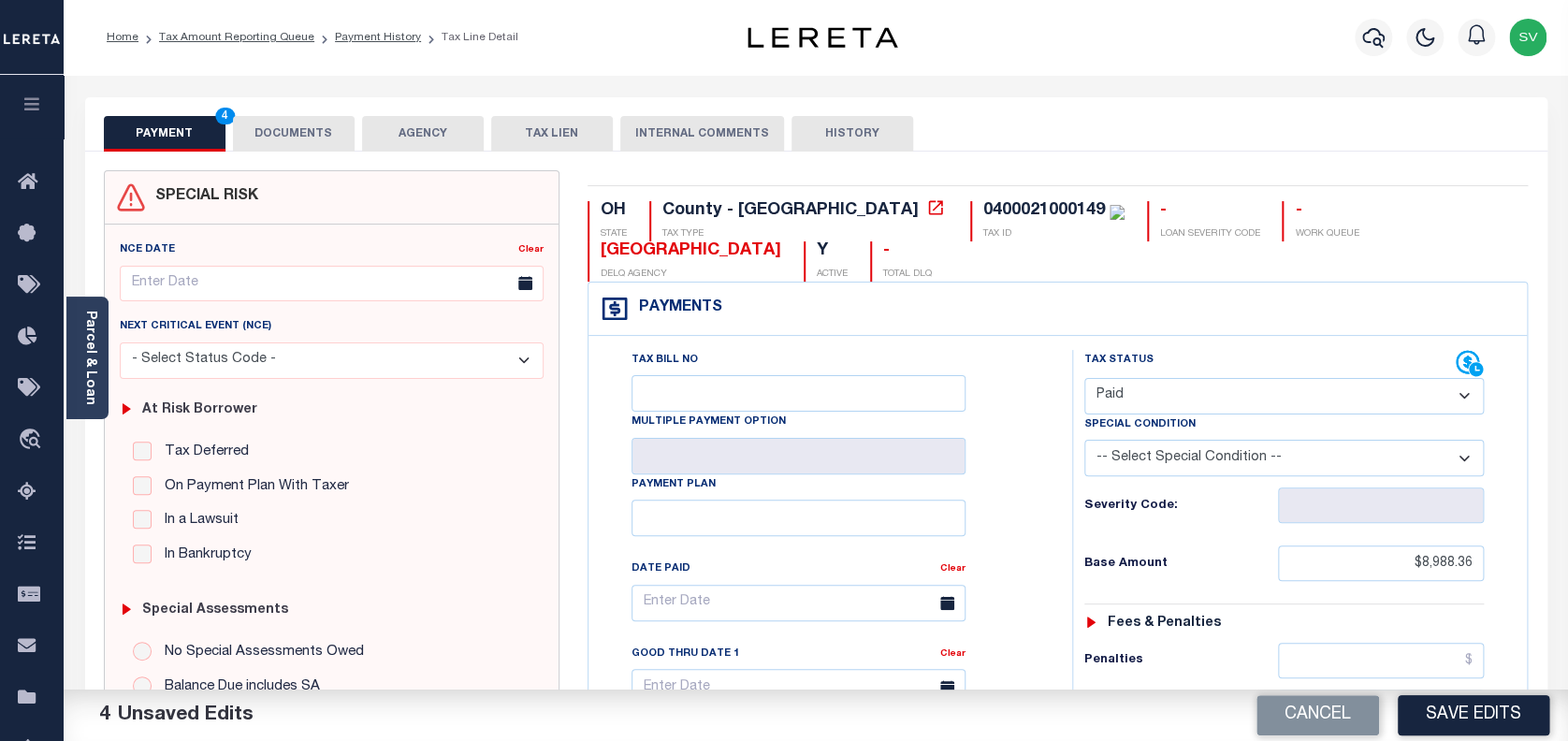
click at [290, 137] on button "DOCUMENTS" at bounding box center [294, 134] width 122 height 36
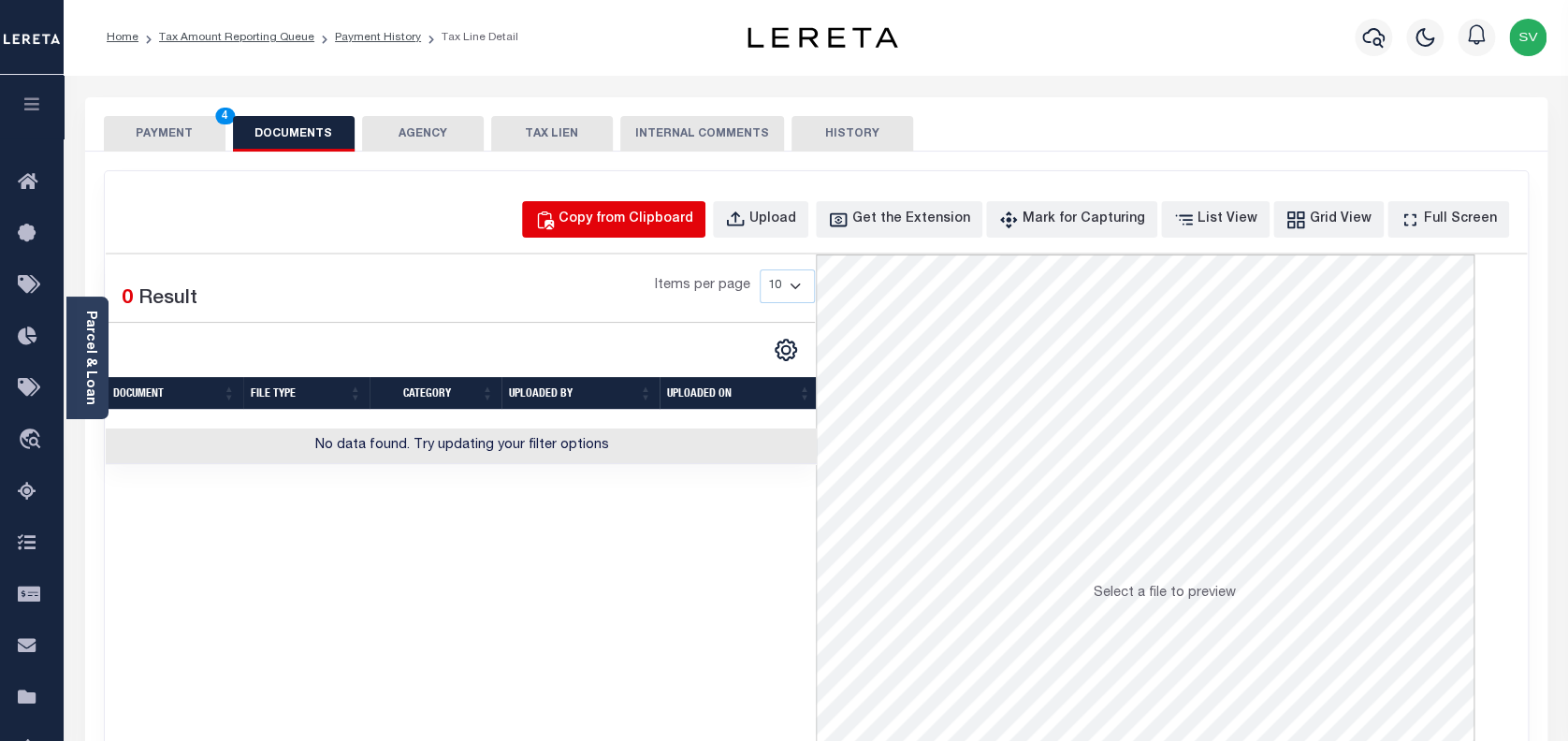
click at [663, 217] on div "Copy from Clipboard" at bounding box center [626, 219] width 135 height 21
select select "POP"
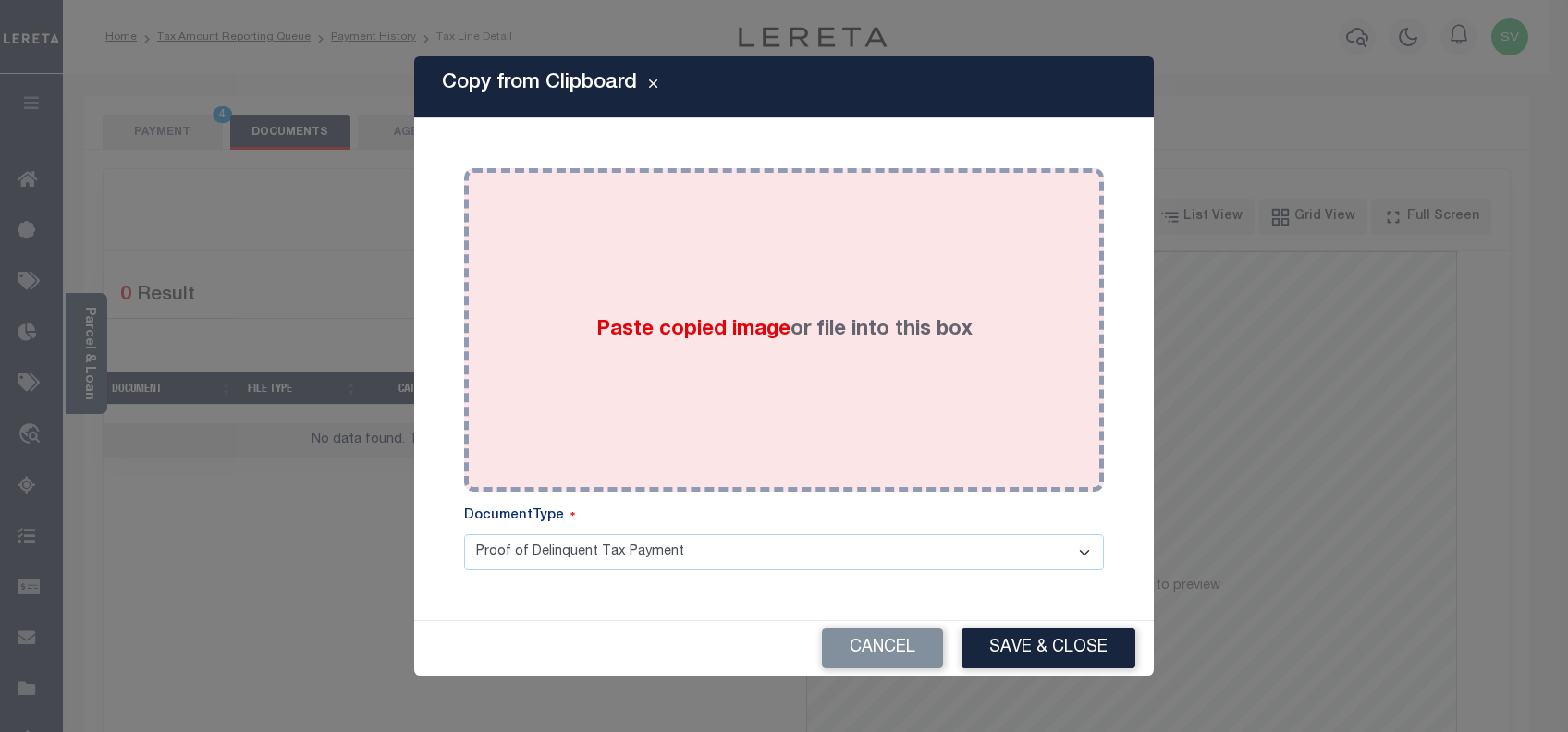
click at [785, 344] on label "Paste copied image or file into this box" at bounding box center [784, 330] width 376 height 30
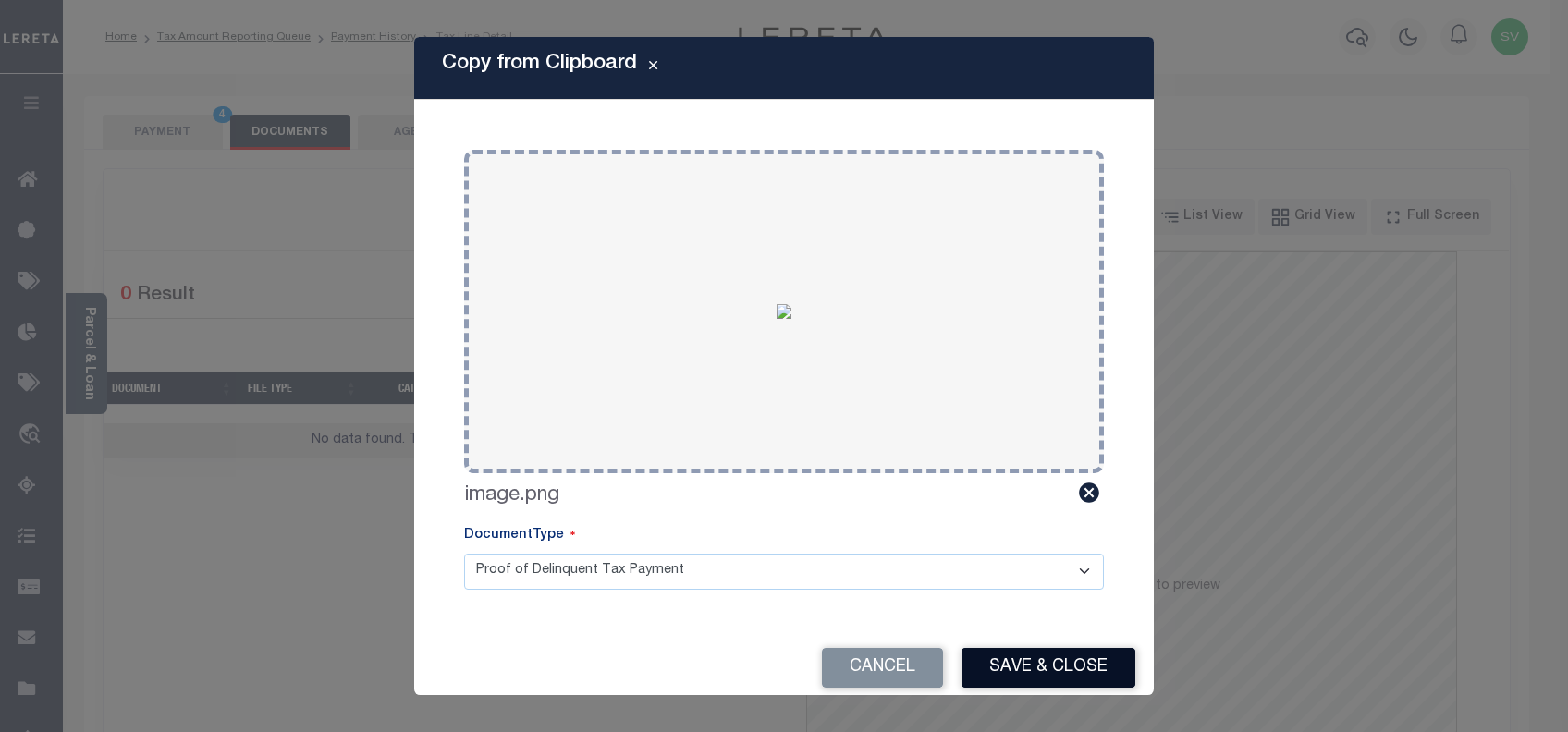
click at [1024, 665] on button "Save & Close" at bounding box center [1048, 667] width 173 height 40
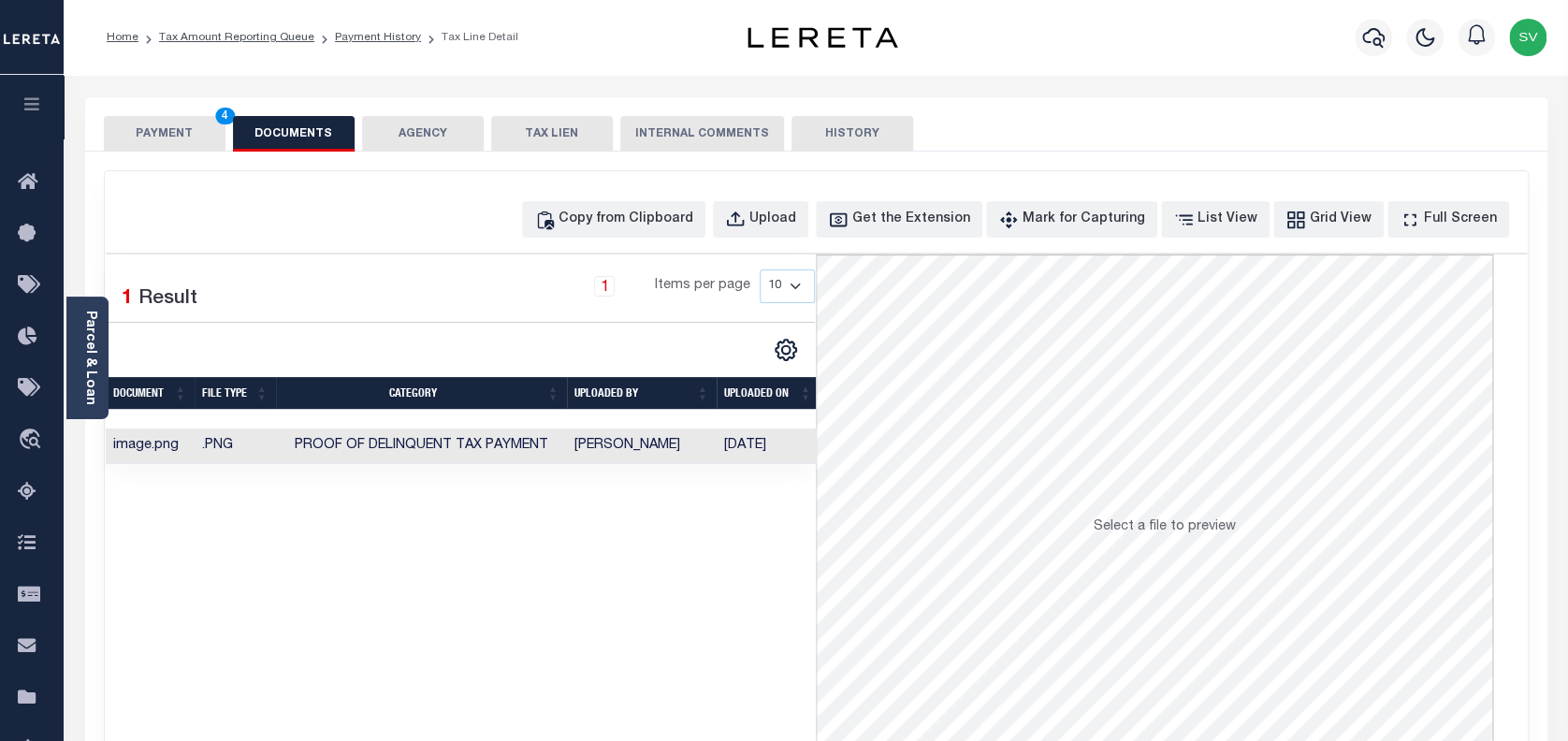
click at [173, 140] on button "PAYMENT 4" at bounding box center [165, 134] width 122 height 36
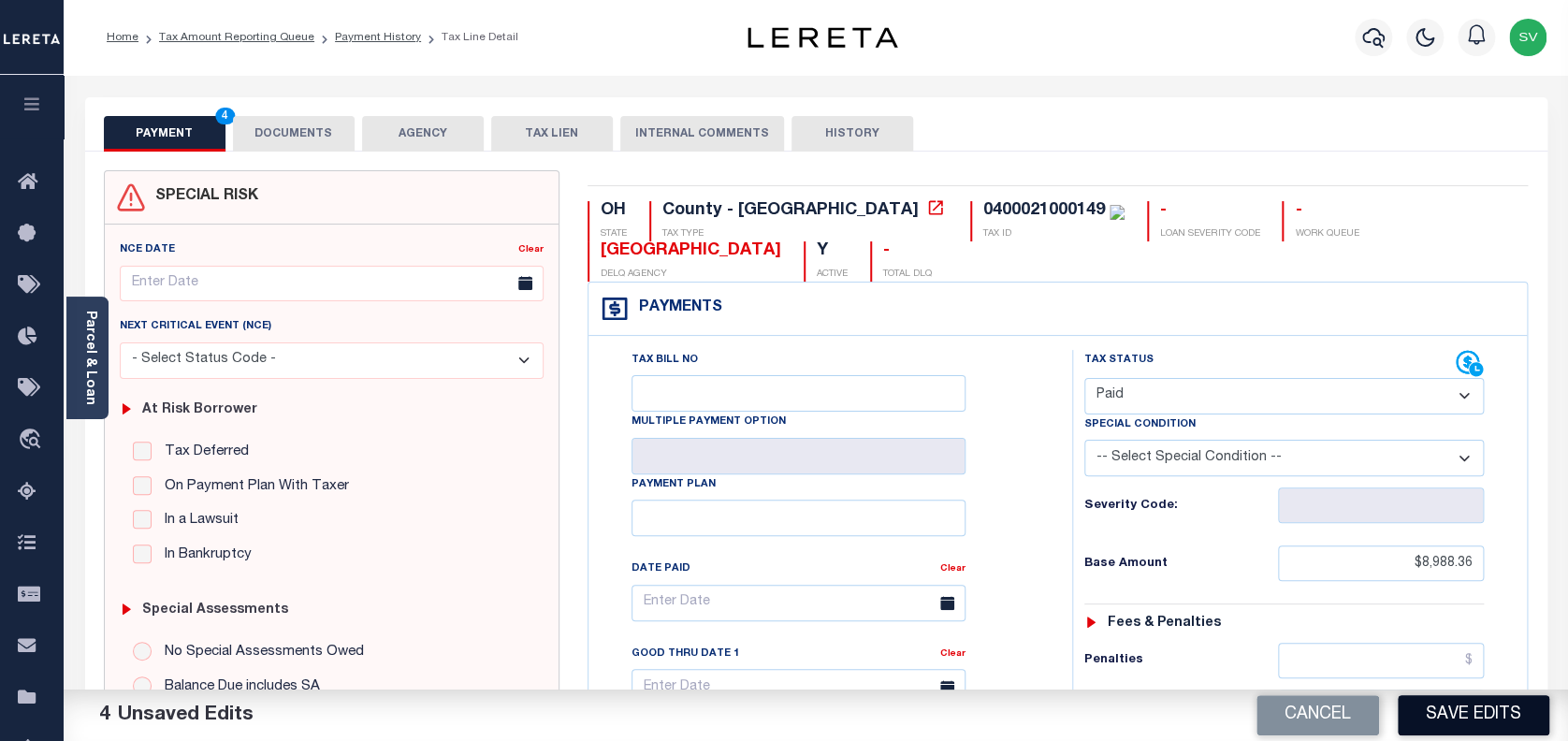
click at [1451, 711] on button "Save Edits" at bounding box center [1473, 715] width 152 height 41
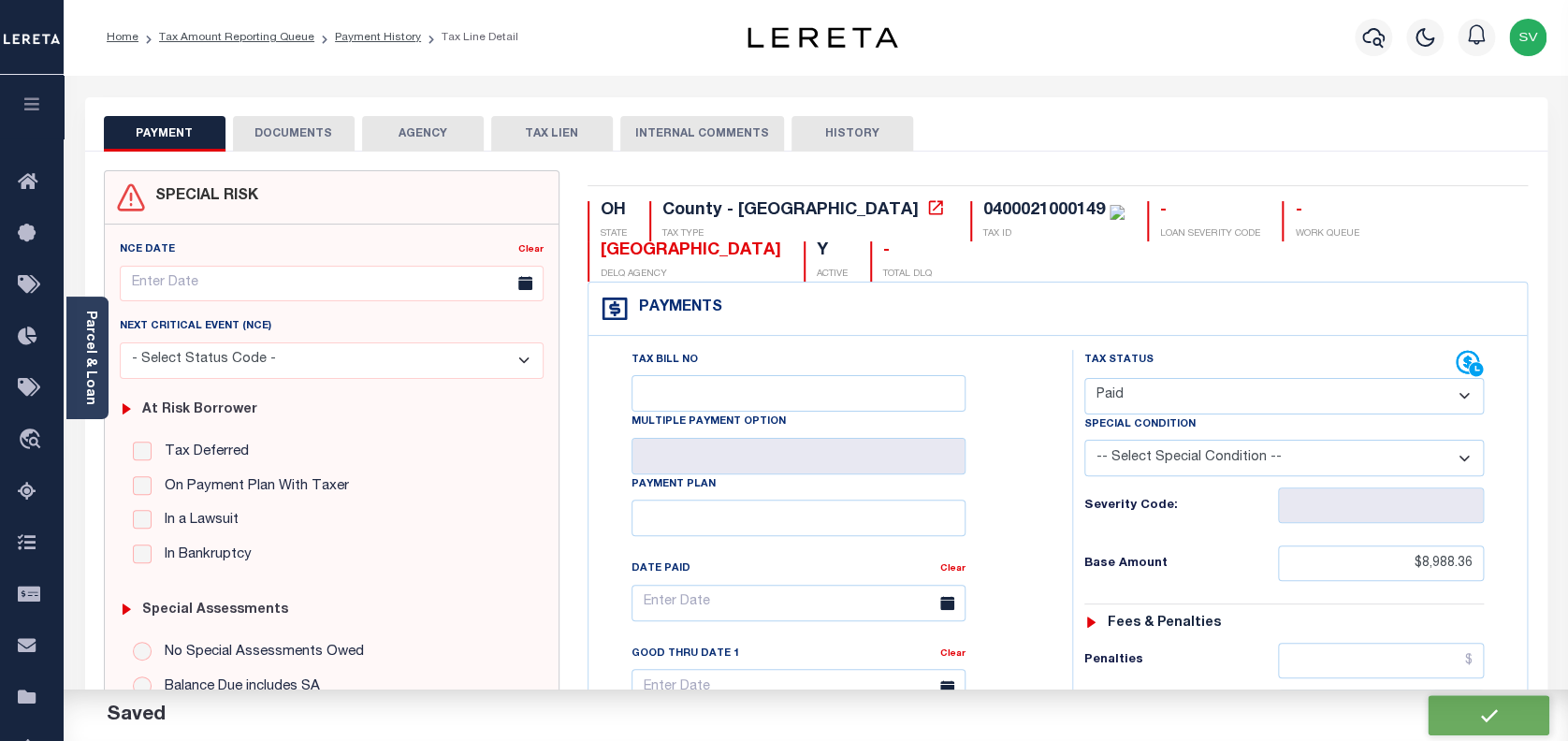
checkbox input "false"
type input "$8,988.36"
type input "$0"
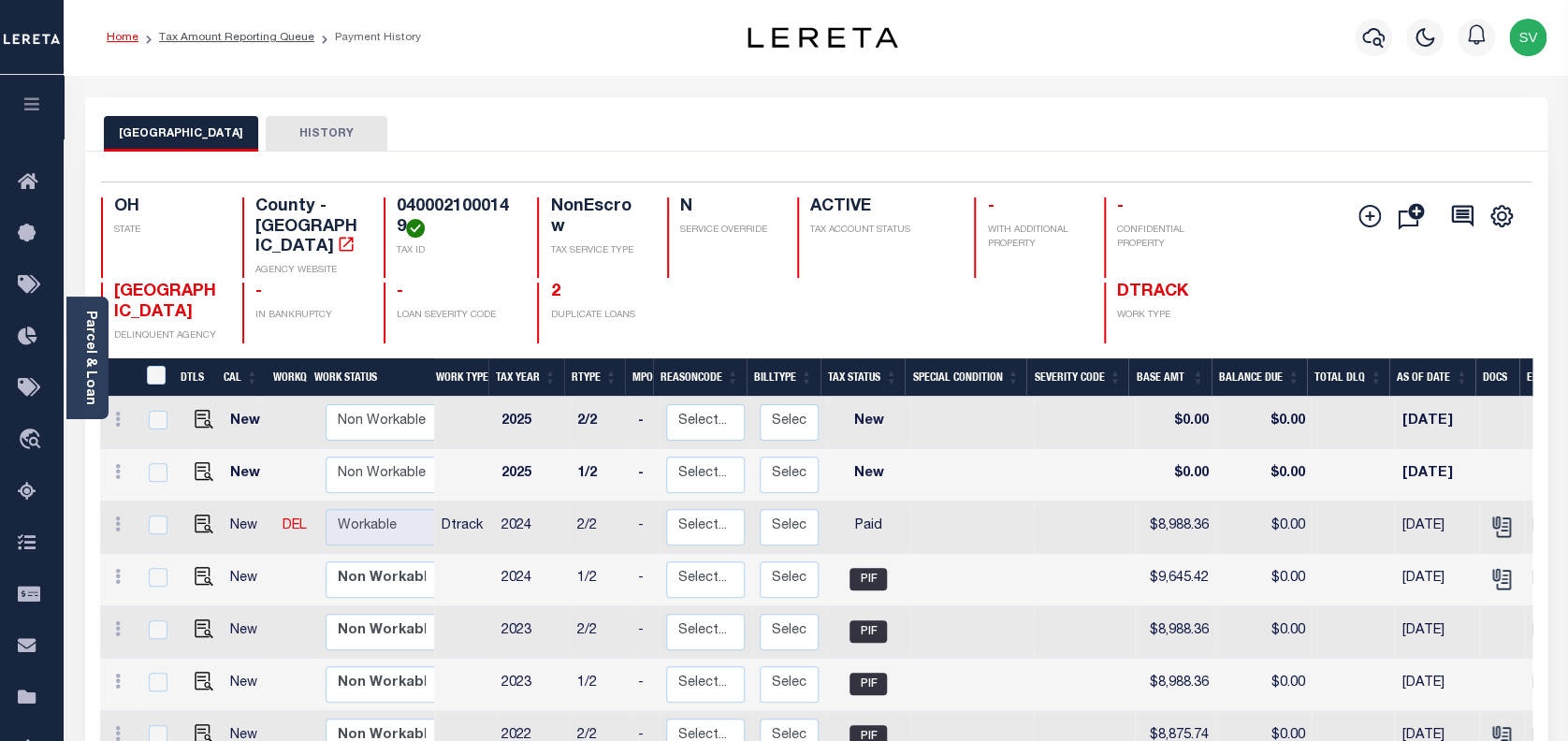
click at [124, 41] on link "Home" at bounding box center [123, 37] width 32 height 11
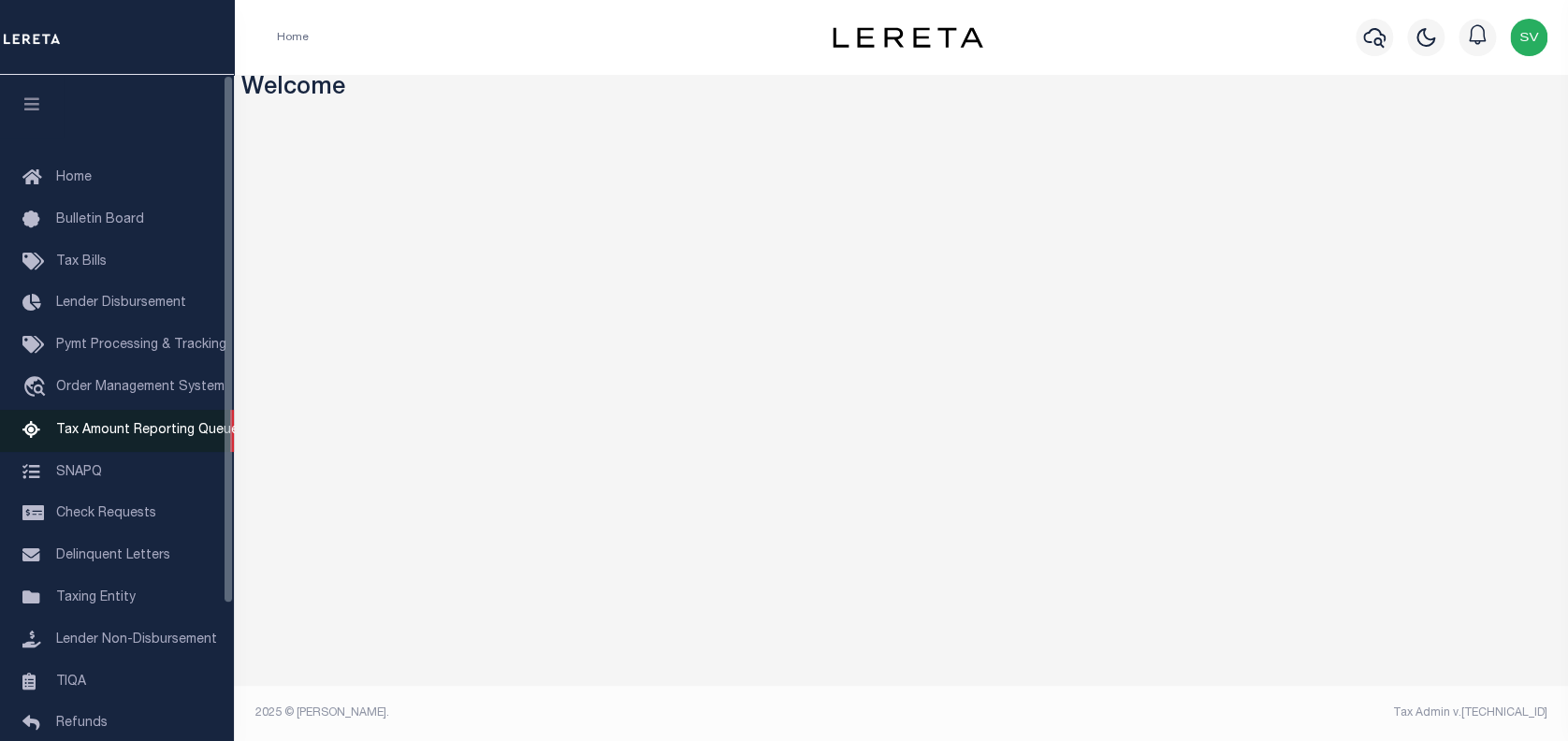
click at [91, 435] on span "Tax Amount Reporting Queue" at bounding box center [148, 430] width 182 height 13
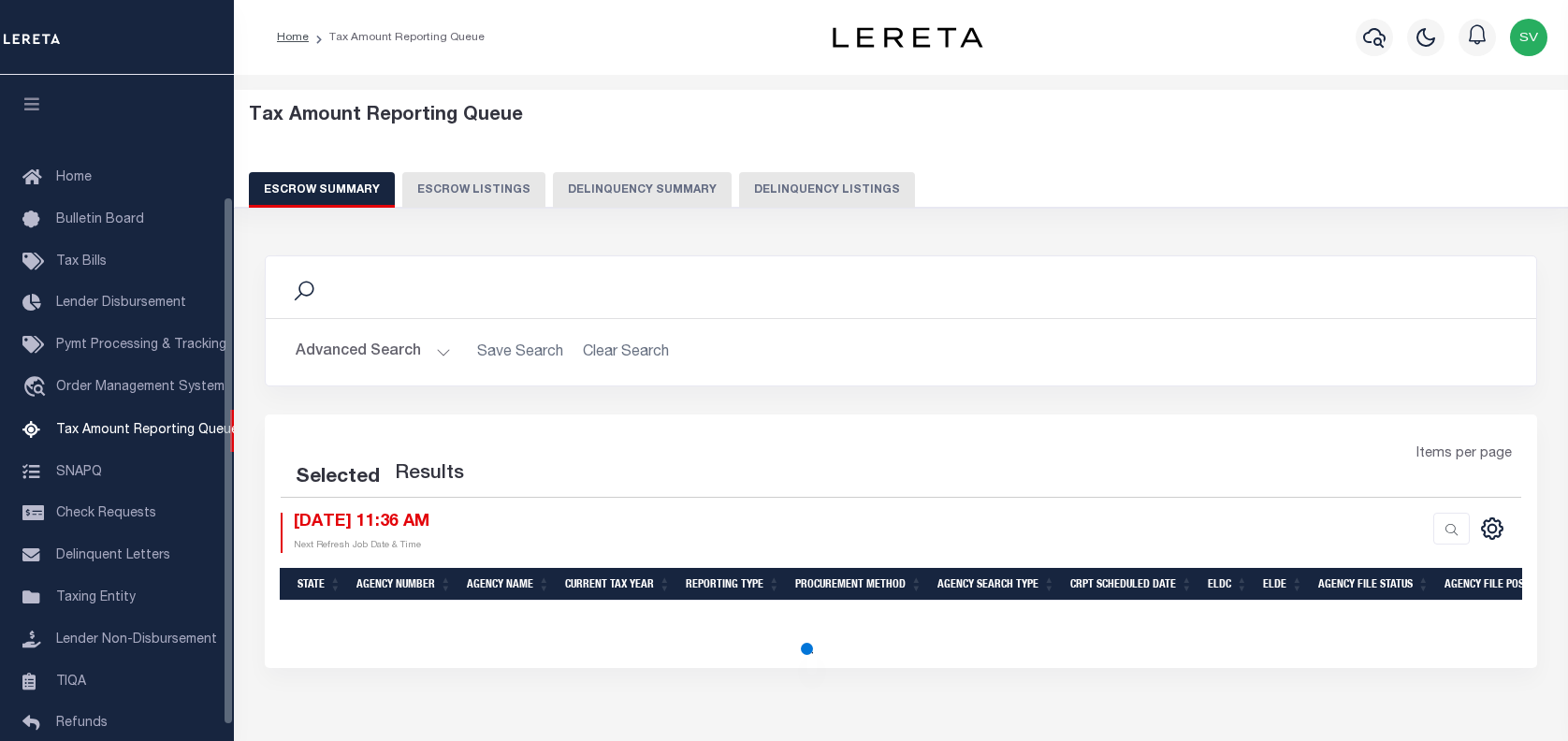
select select "100"
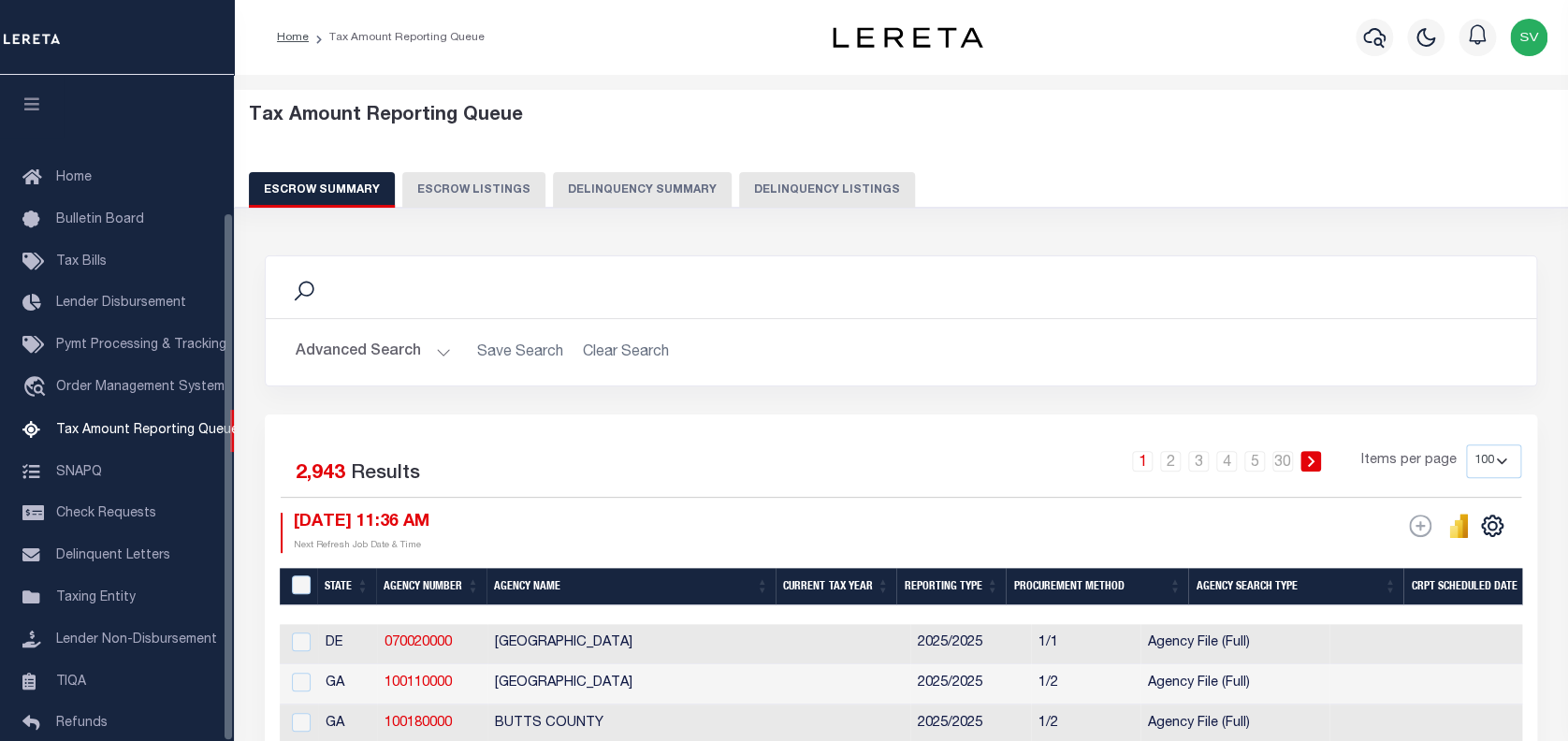
scroll to position [173, 0]
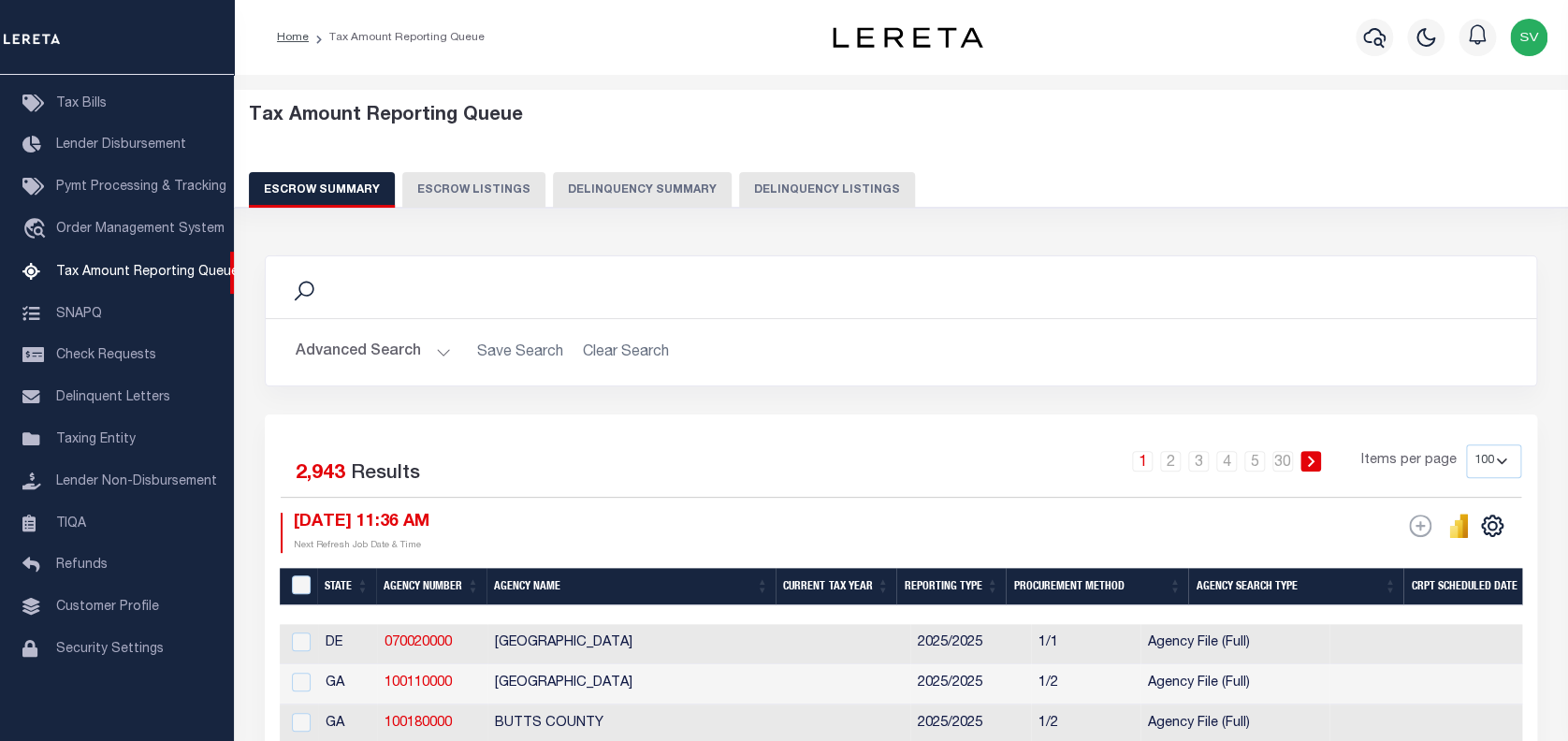
click at [789, 194] on button "Delinquency Listings" at bounding box center [826, 190] width 176 height 36
select select "100"
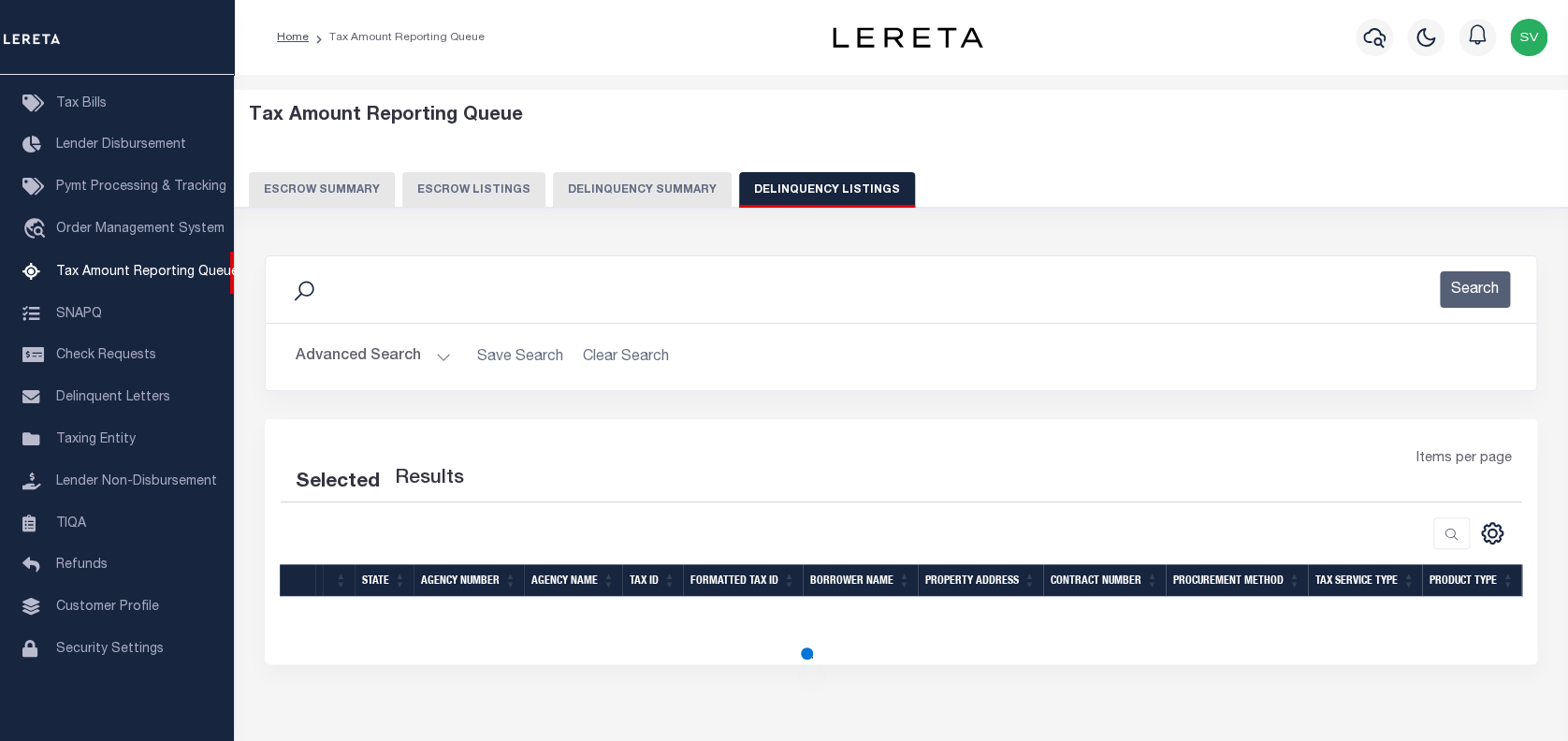
select select "100"
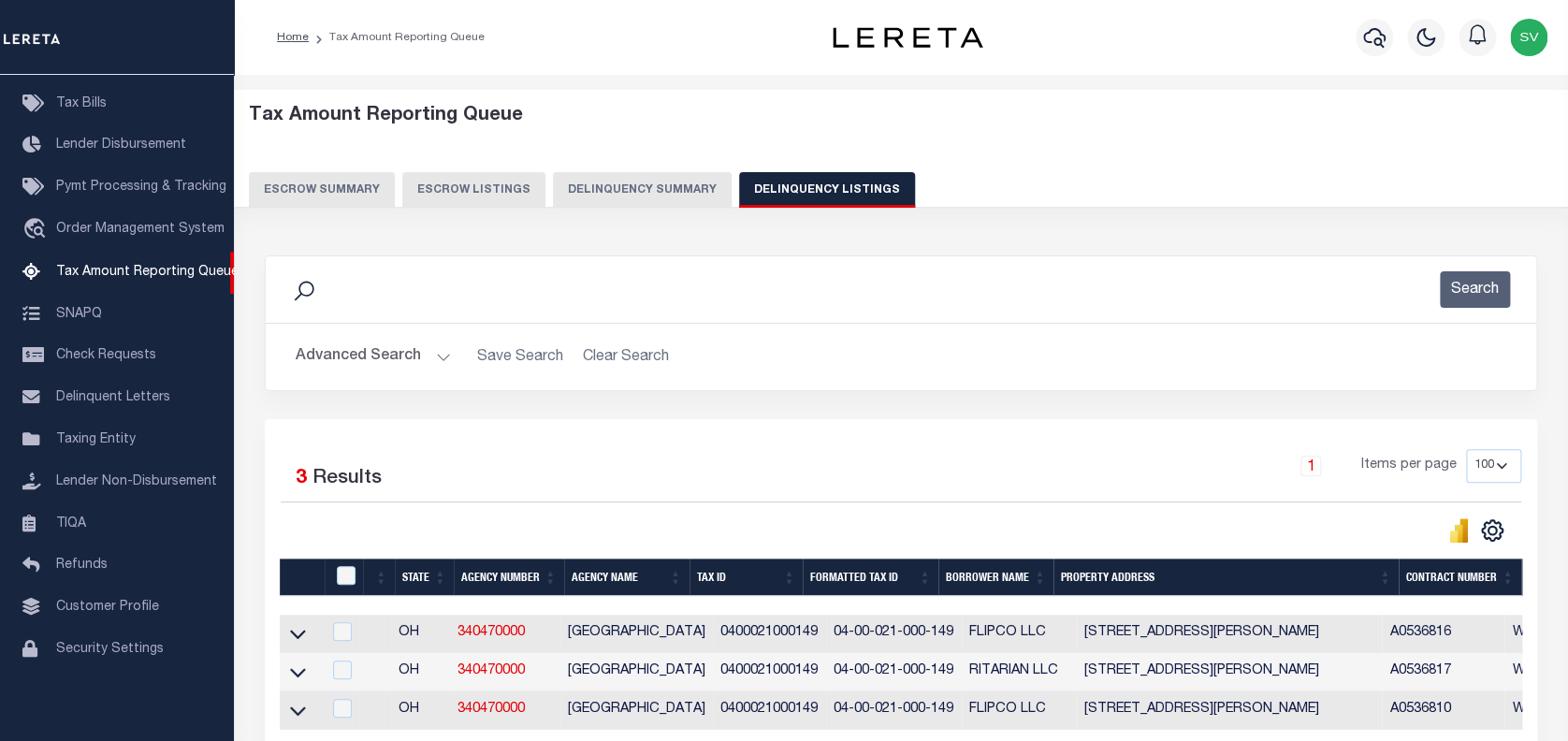
scroll to position [187, 0]
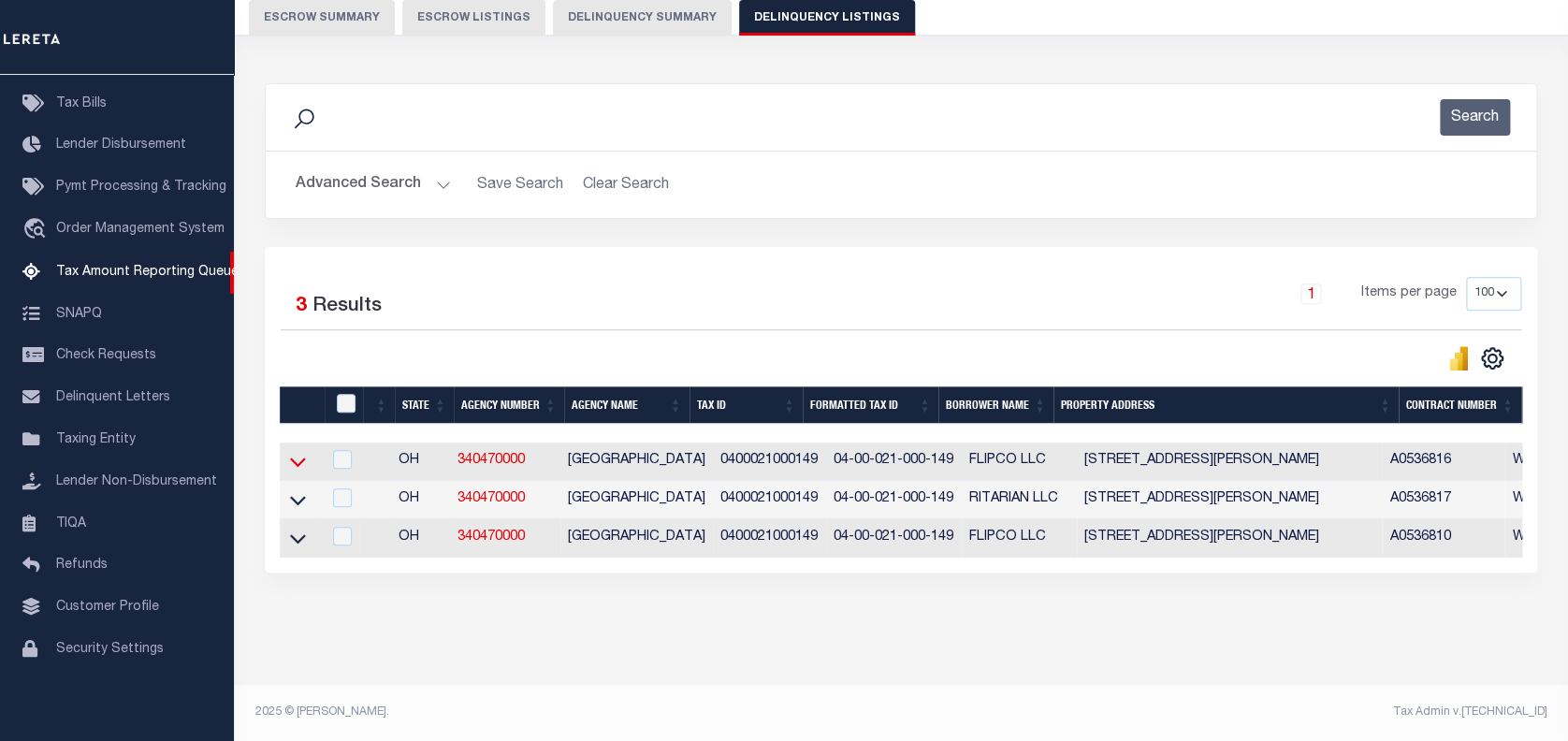
click at [297, 458] on icon at bounding box center [298, 462] width 16 height 9
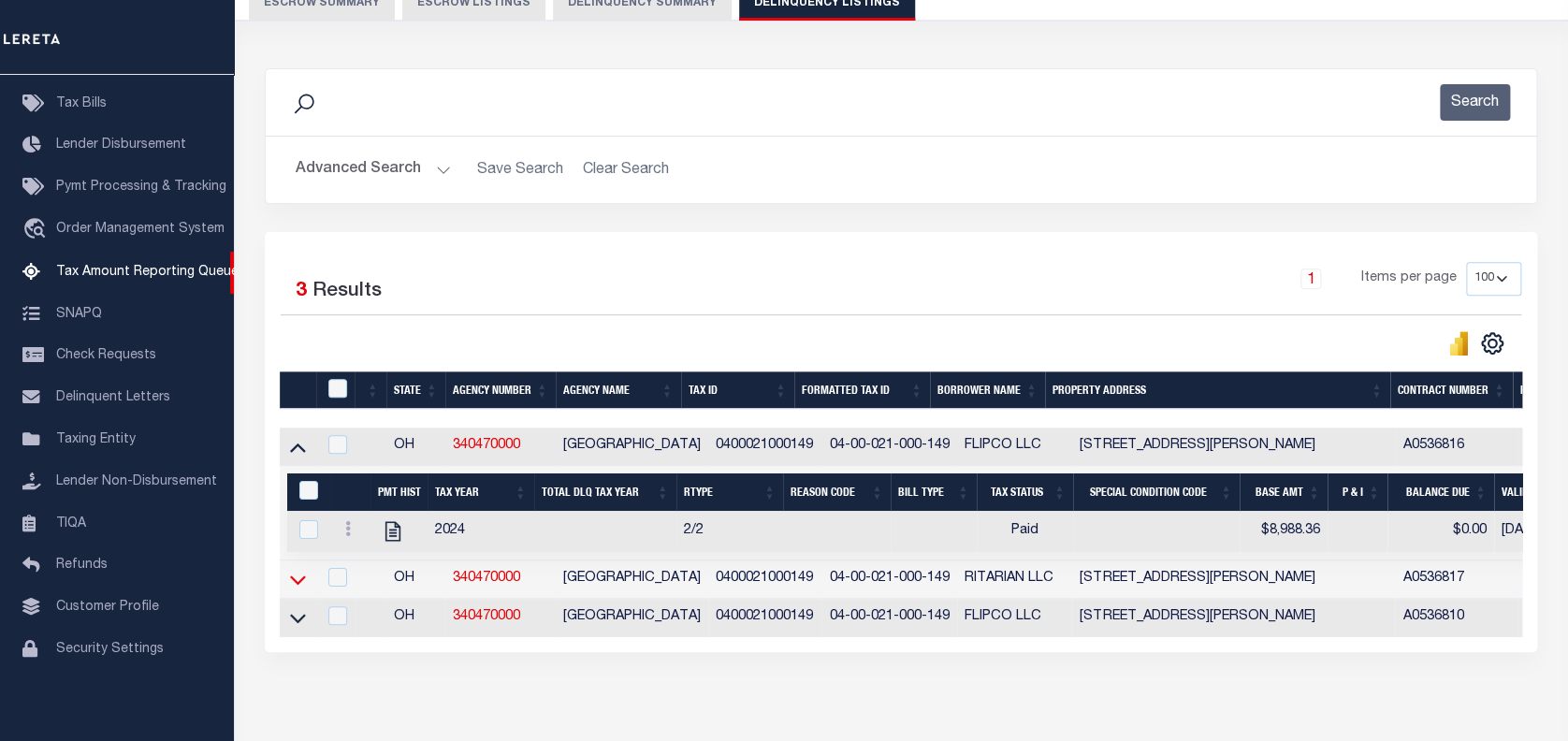
click at [298, 584] on icon at bounding box center [298, 579] width 16 height 20
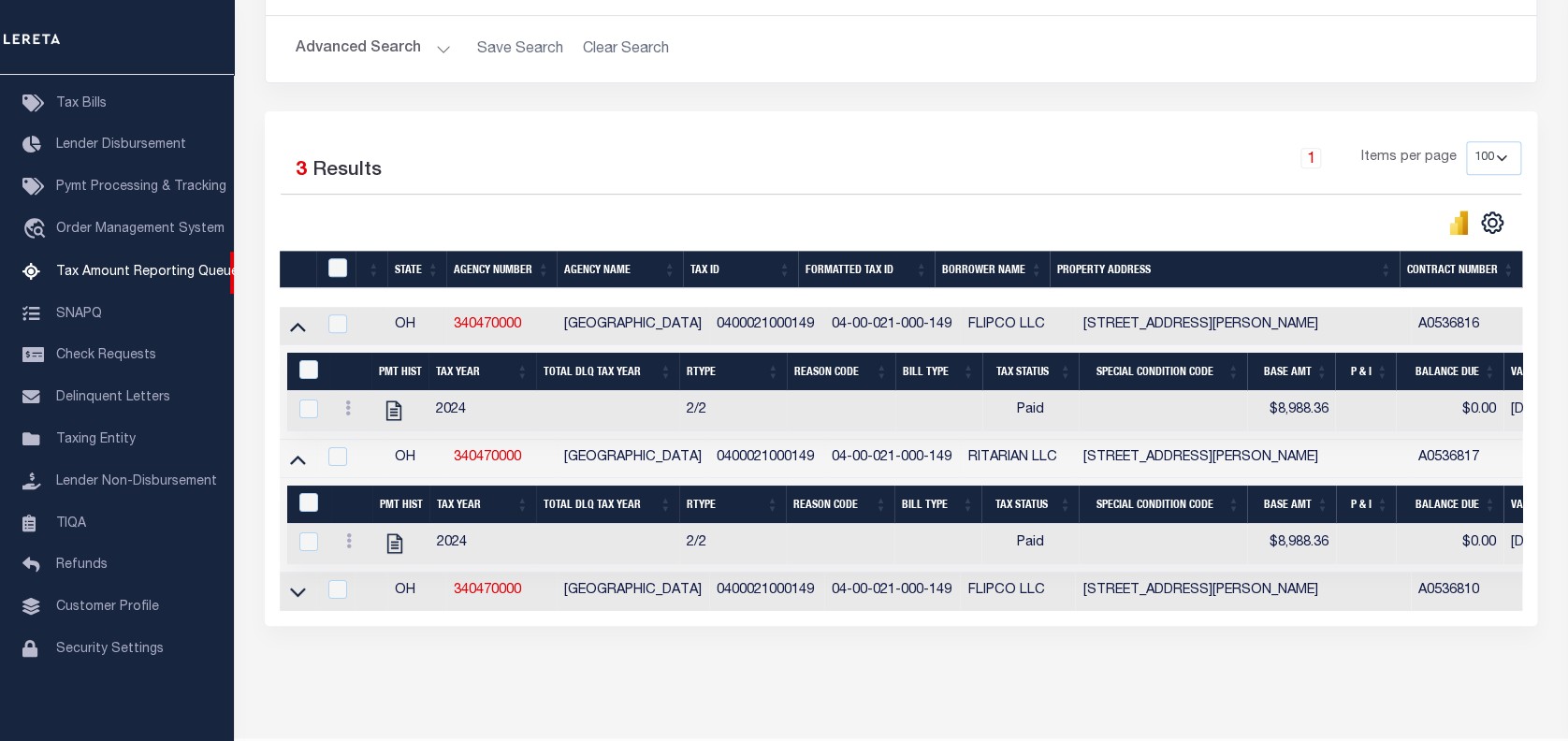
scroll to position [312, 0]
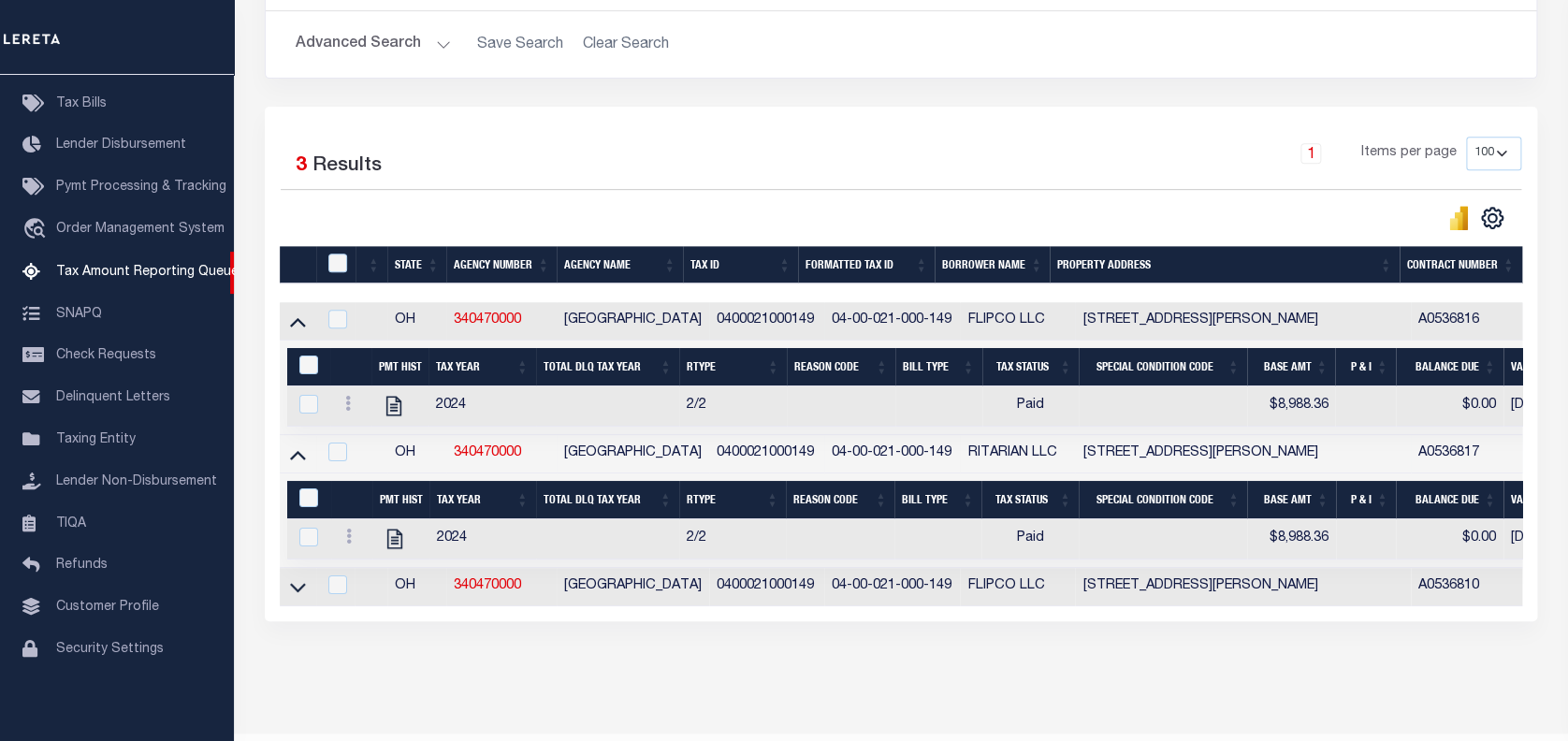
click at [298, 584] on icon at bounding box center [298, 587] width 16 height 20
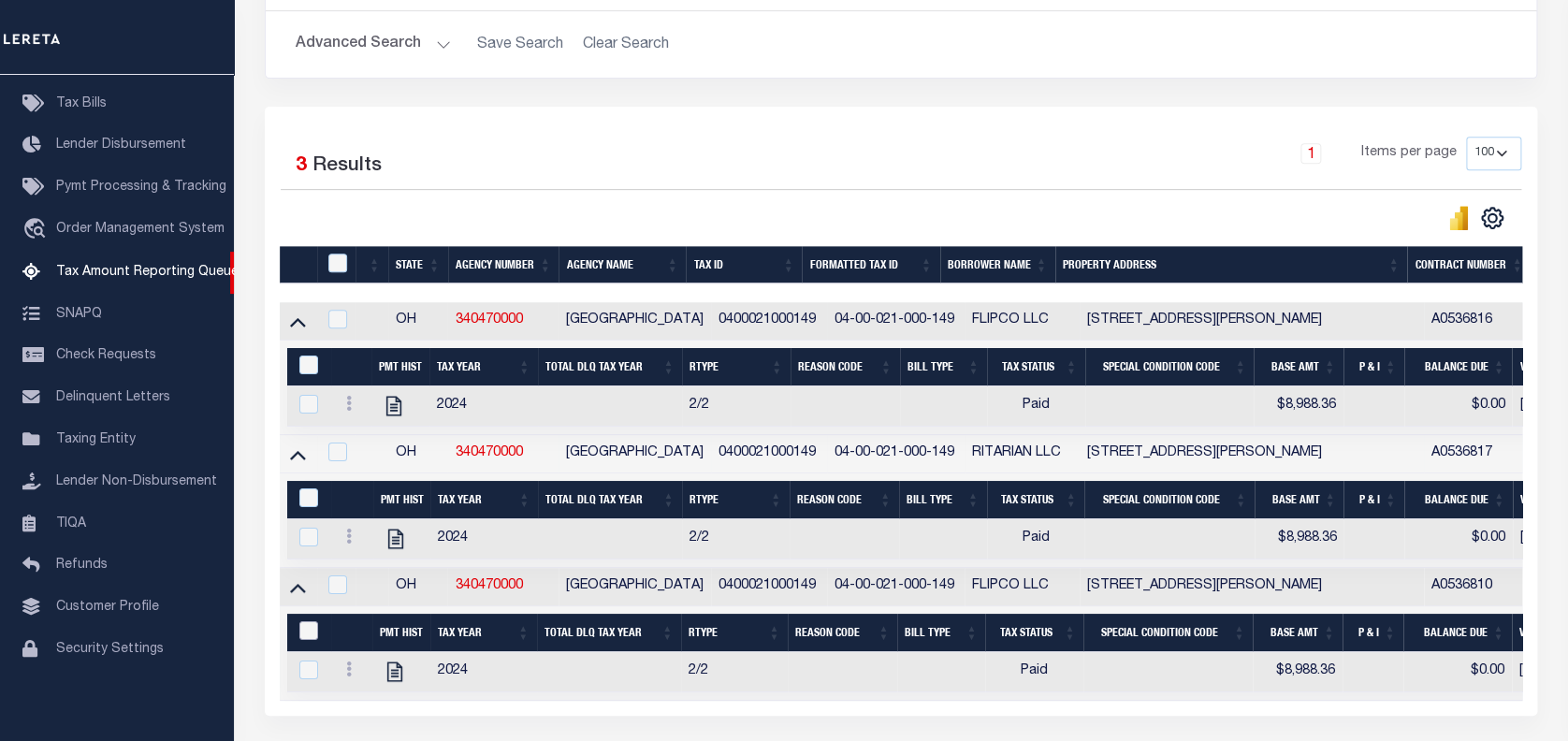
click at [306, 629] on input "&nbsp;" at bounding box center [308, 630] width 19 height 19
checkbox input "true"
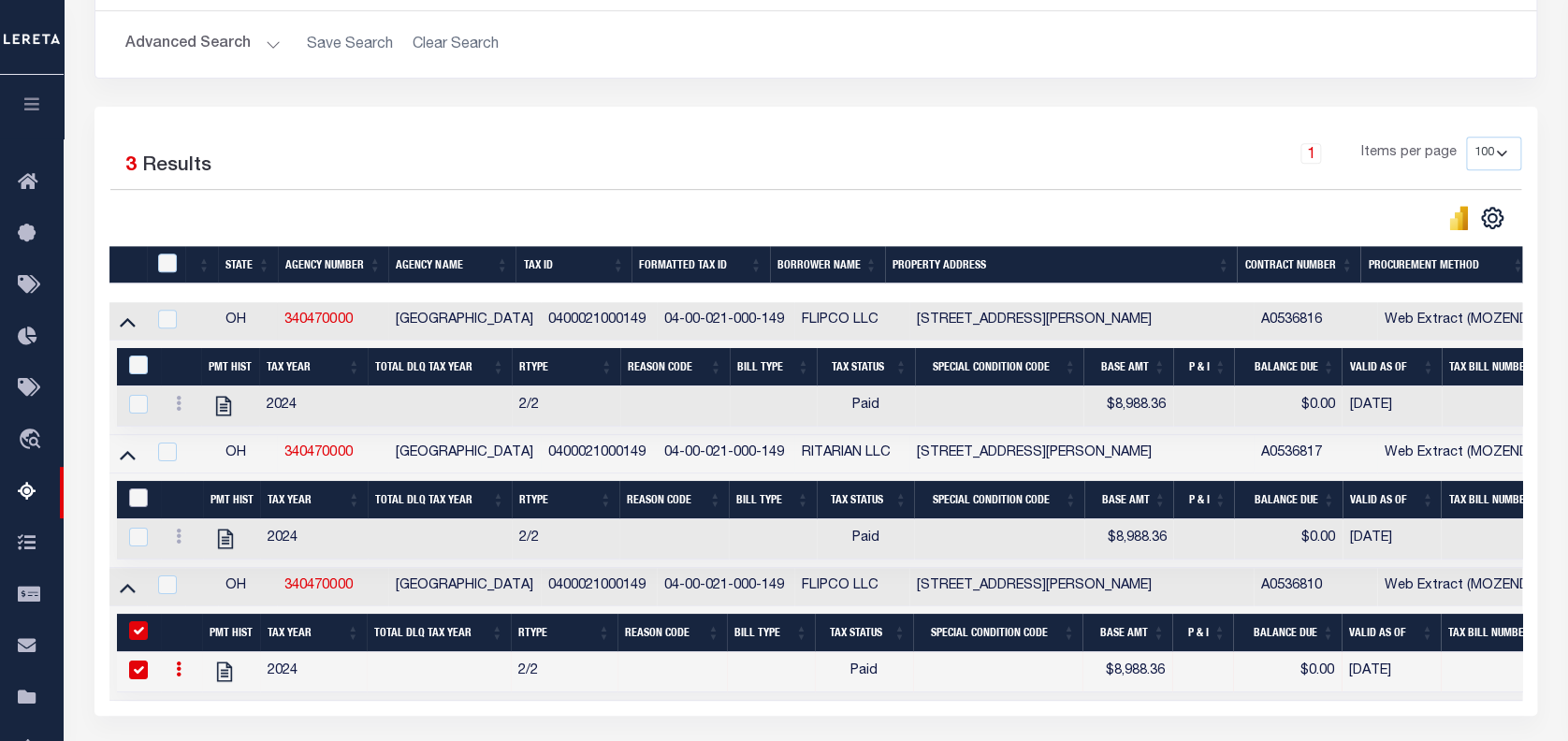
click at [140, 503] on input "&nbsp;" at bounding box center [138, 497] width 19 height 19
checkbox input "true"
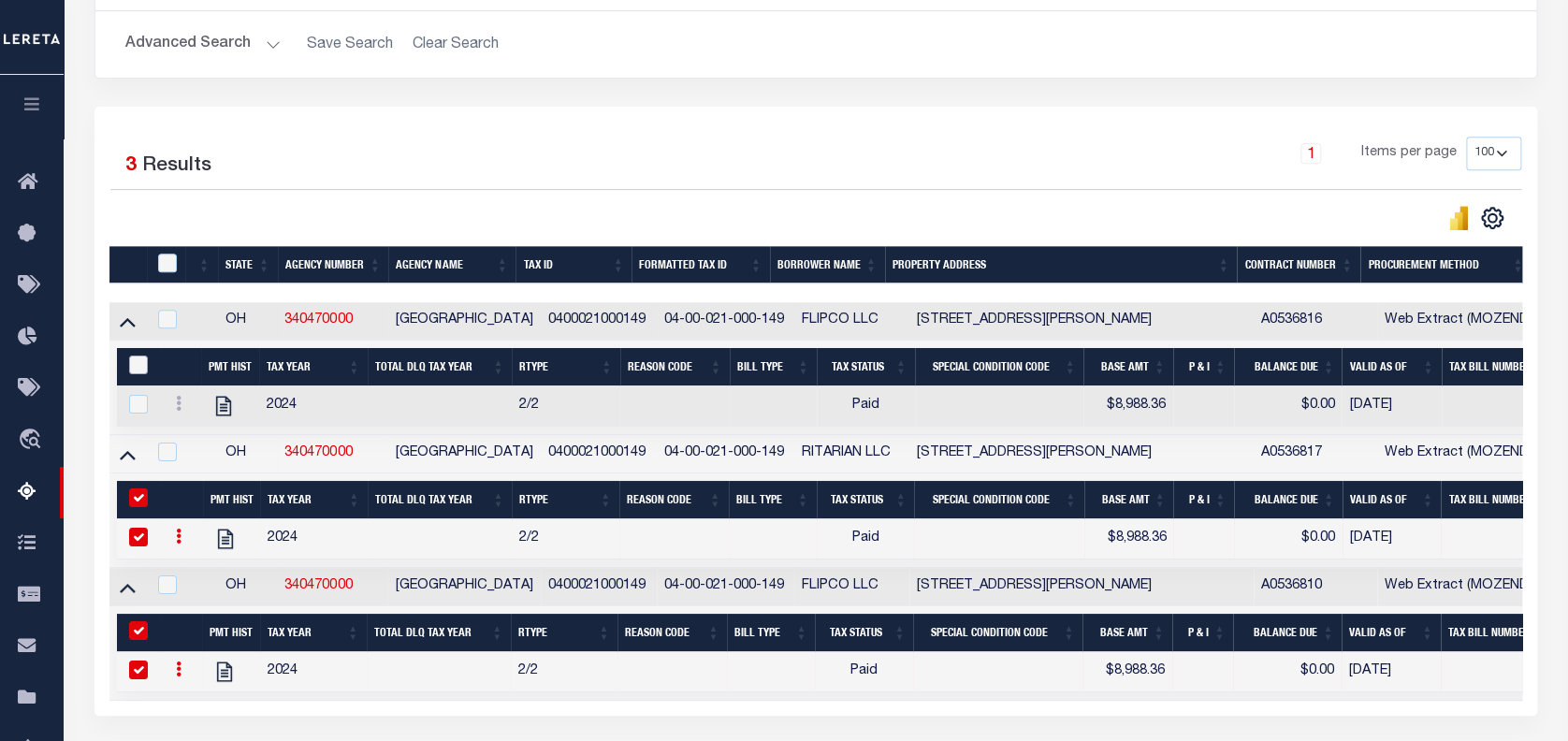
click at [132, 369] on input "&nbsp;" at bounding box center [138, 364] width 19 height 19
checkbox input "true"
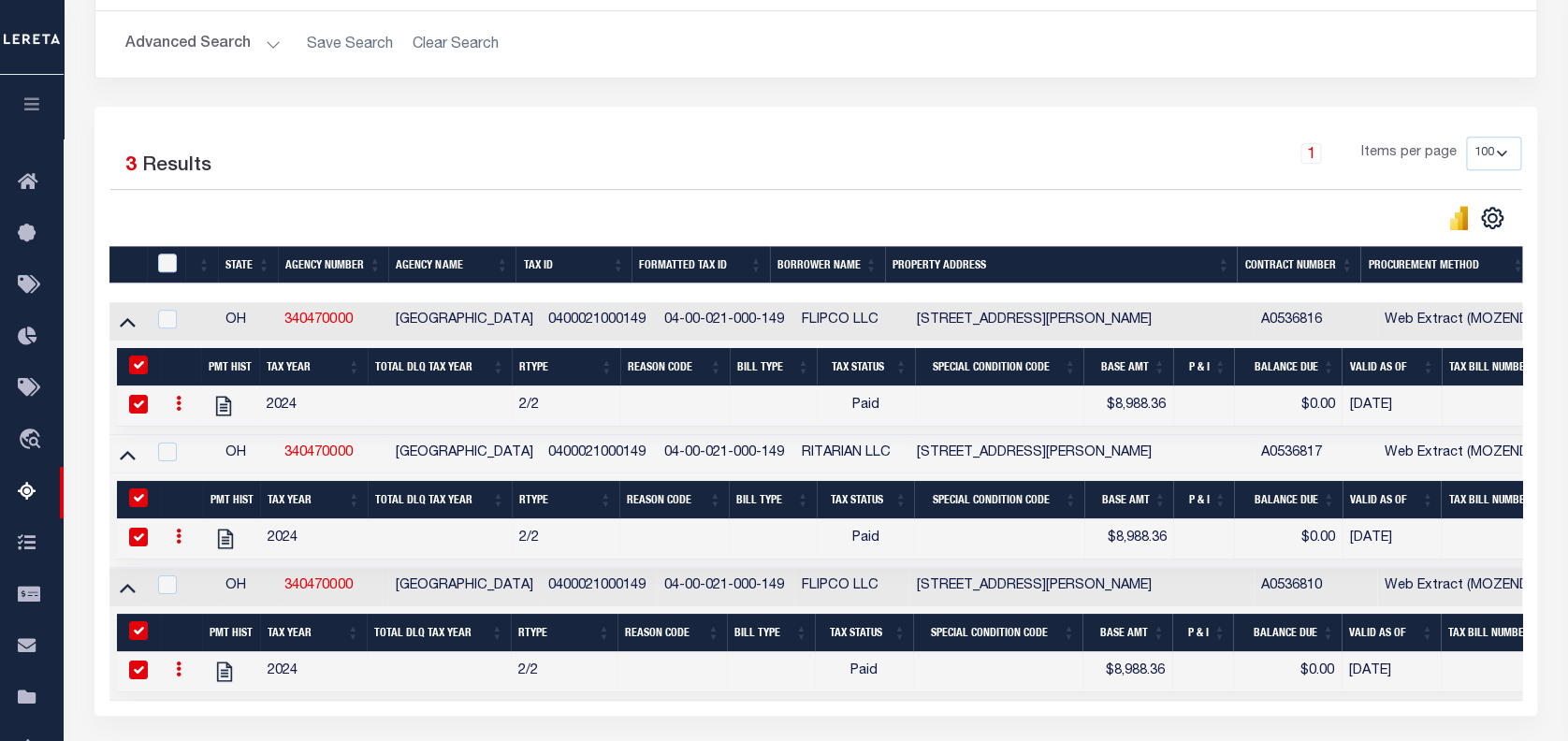
click at [164, 253] on th at bounding box center [167, 265] width 40 height 39
click at [165, 271] on input "checkbox" at bounding box center [167, 263] width 19 height 19
checkbox input "true"
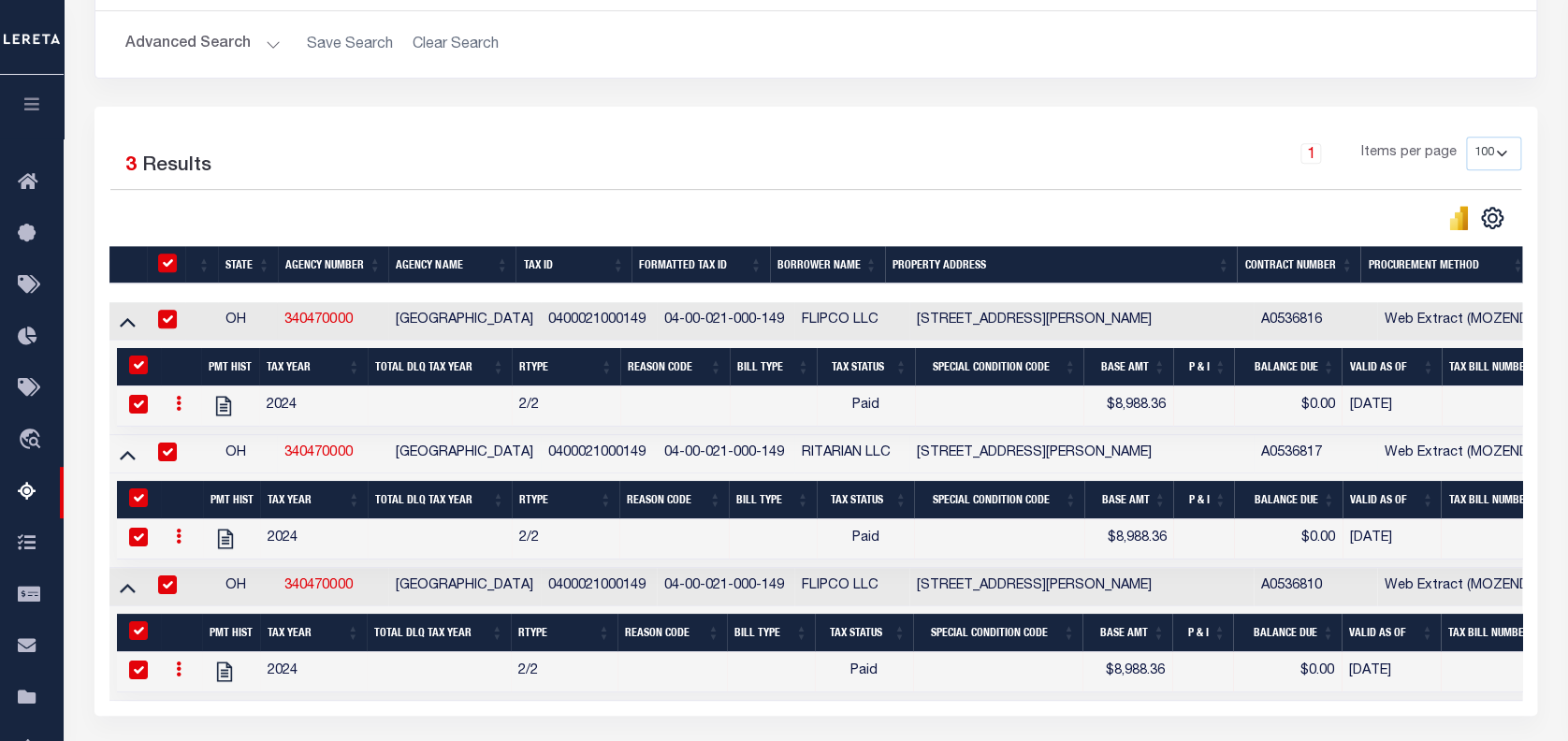
checkbox input "true"
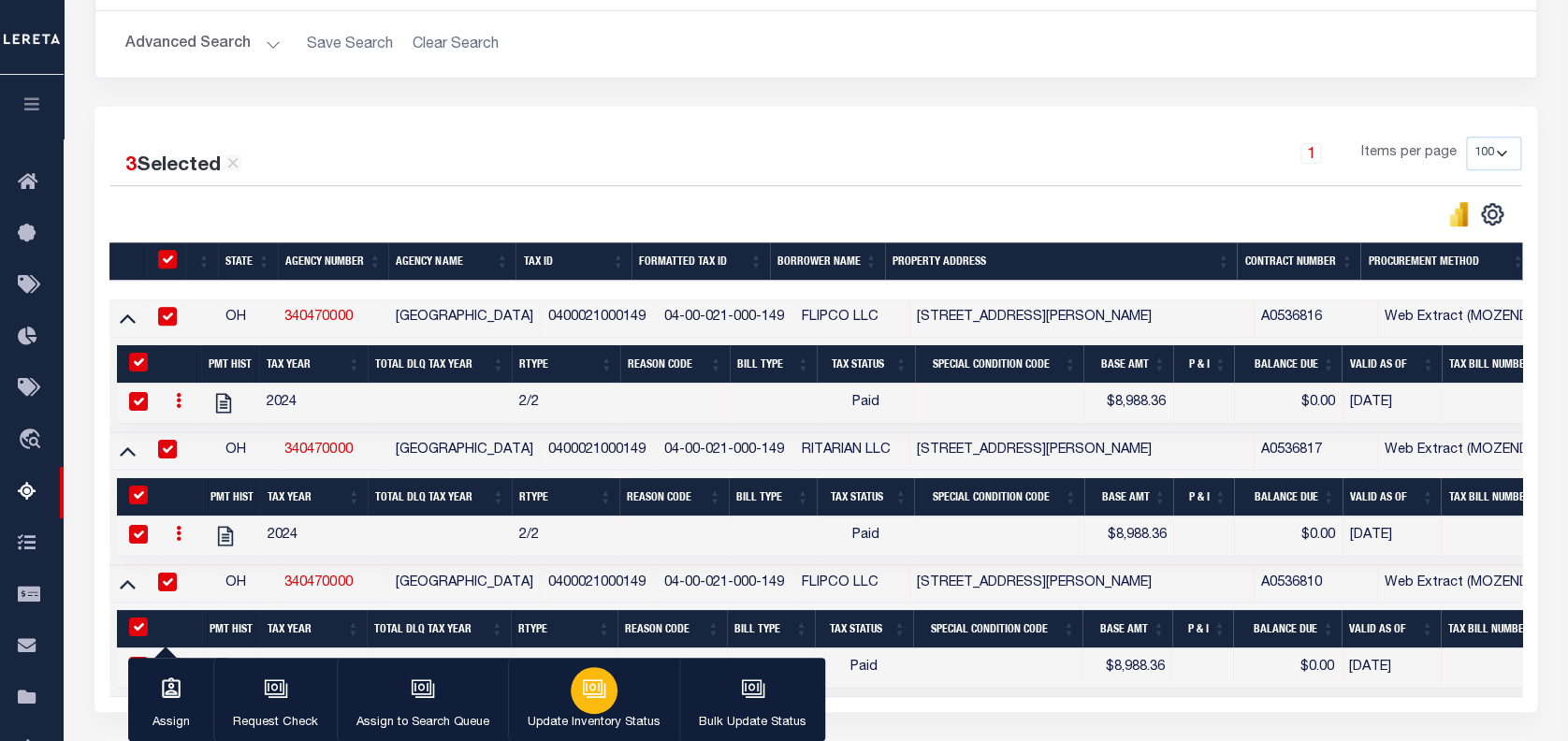
click at [573, 697] on div "button" at bounding box center [593, 689] width 47 height 47
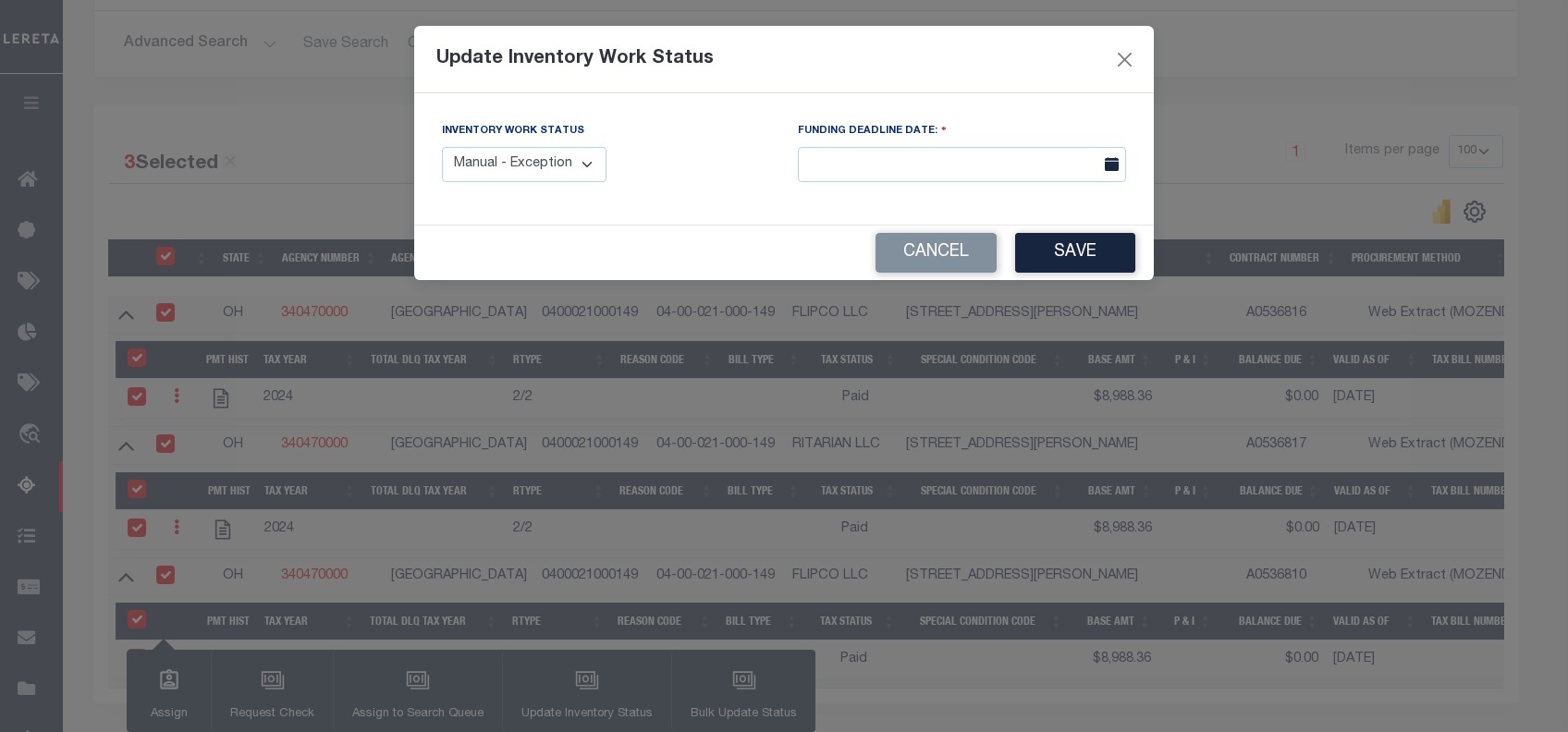
click at [569, 162] on select "Manual - Exception Pended - Awaiting Search Late Add Exception Completed" at bounding box center [524, 165] width 165 height 36
select select "4"
click at [442, 147] on select "Manual - Exception Pended - Awaiting Search Late Add Exception Completed" at bounding box center [524, 165] width 165 height 36
click at [1052, 247] on button "Save" at bounding box center [1075, 253] width 121 height 40
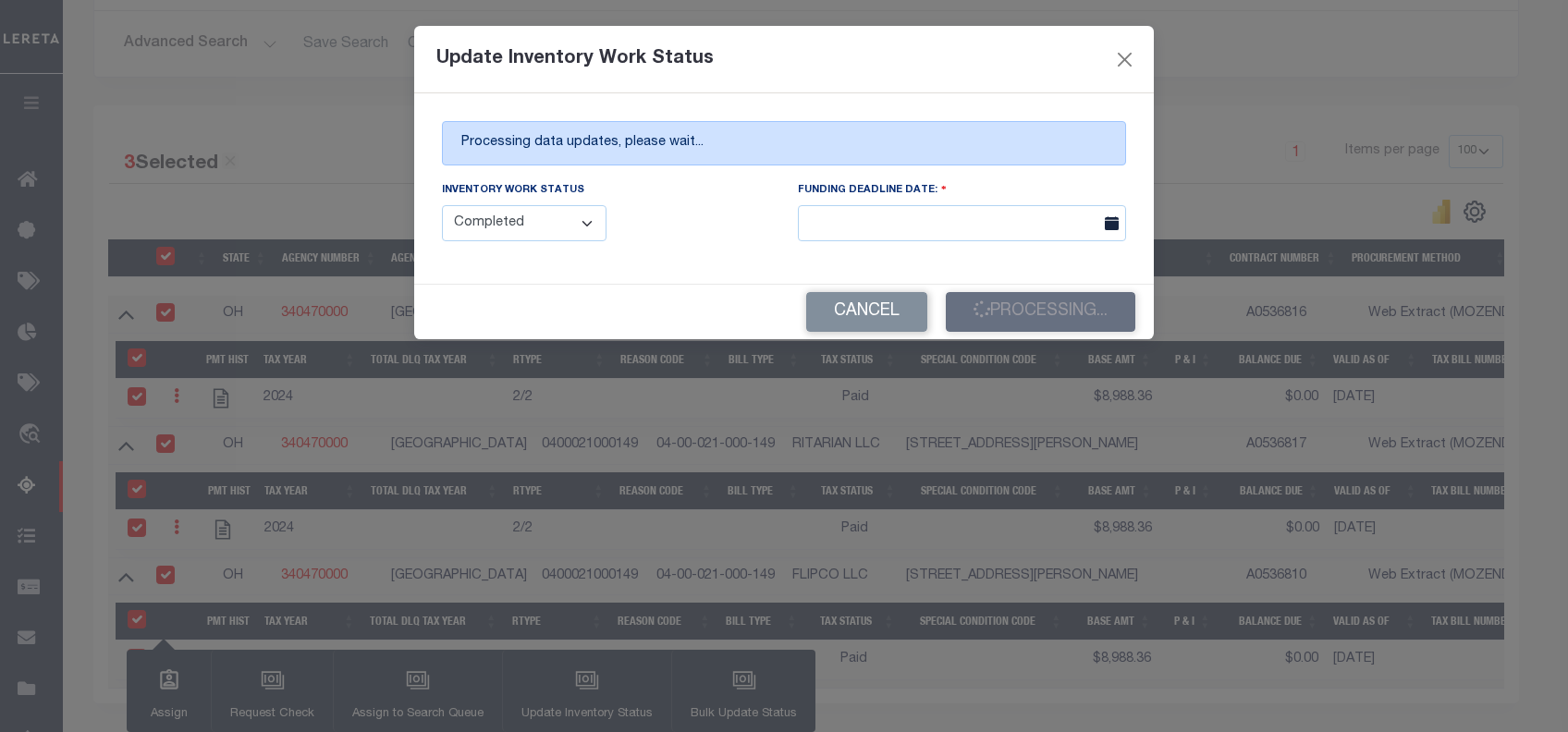
click at [1019, 317] on div "Cancel Processing..." at bounding box center [784, 313] width 740 height 55
click at [1035, 325] on button "Processing..." at bounding box center [1040, 312] width 189 height 40
click at [1056, 320] on button "Processing..." at bounding box center [1040, 312] width 189 height 40
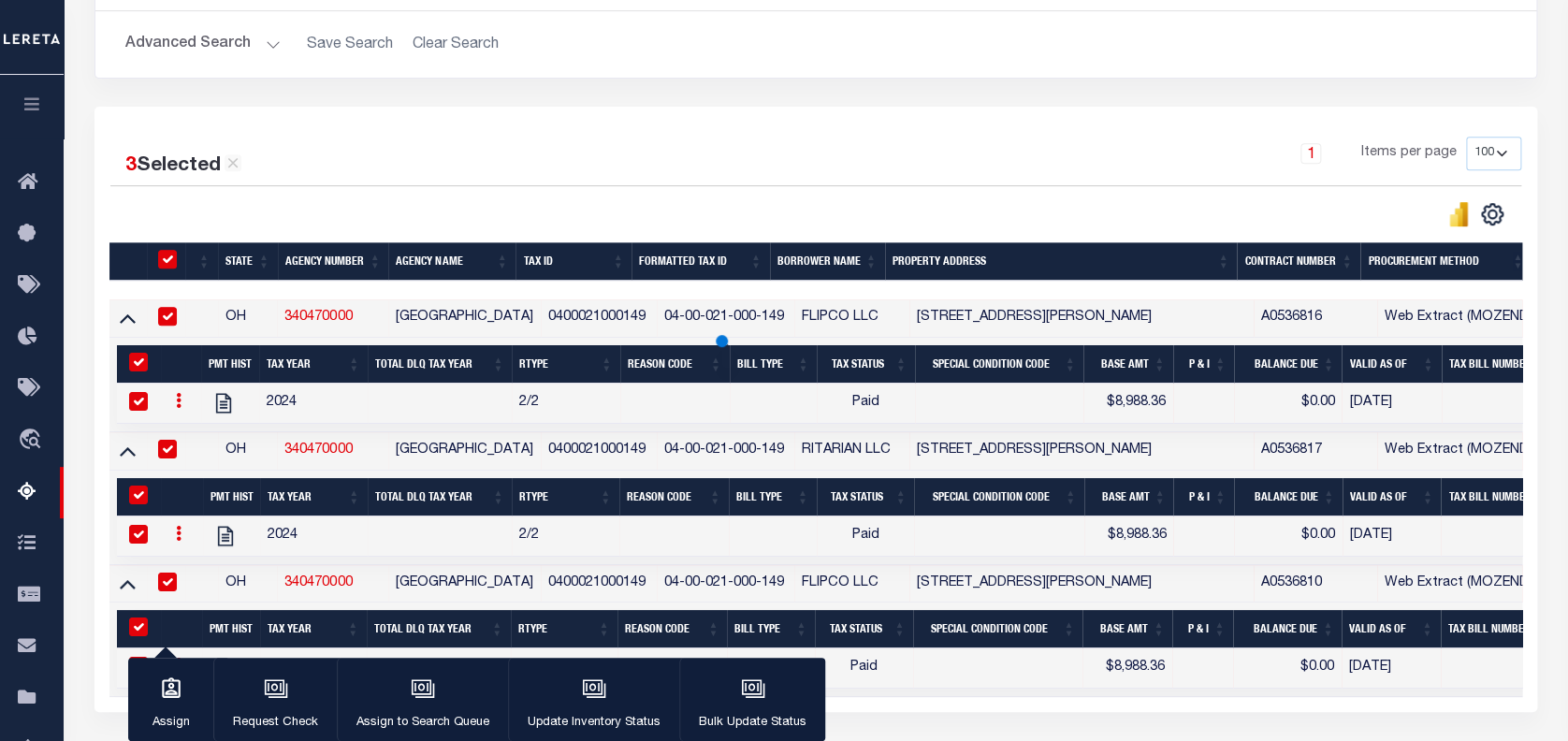
click at [1069, 281] on th "Property Address" at bounding box center [1061, 261] width 353 height 39
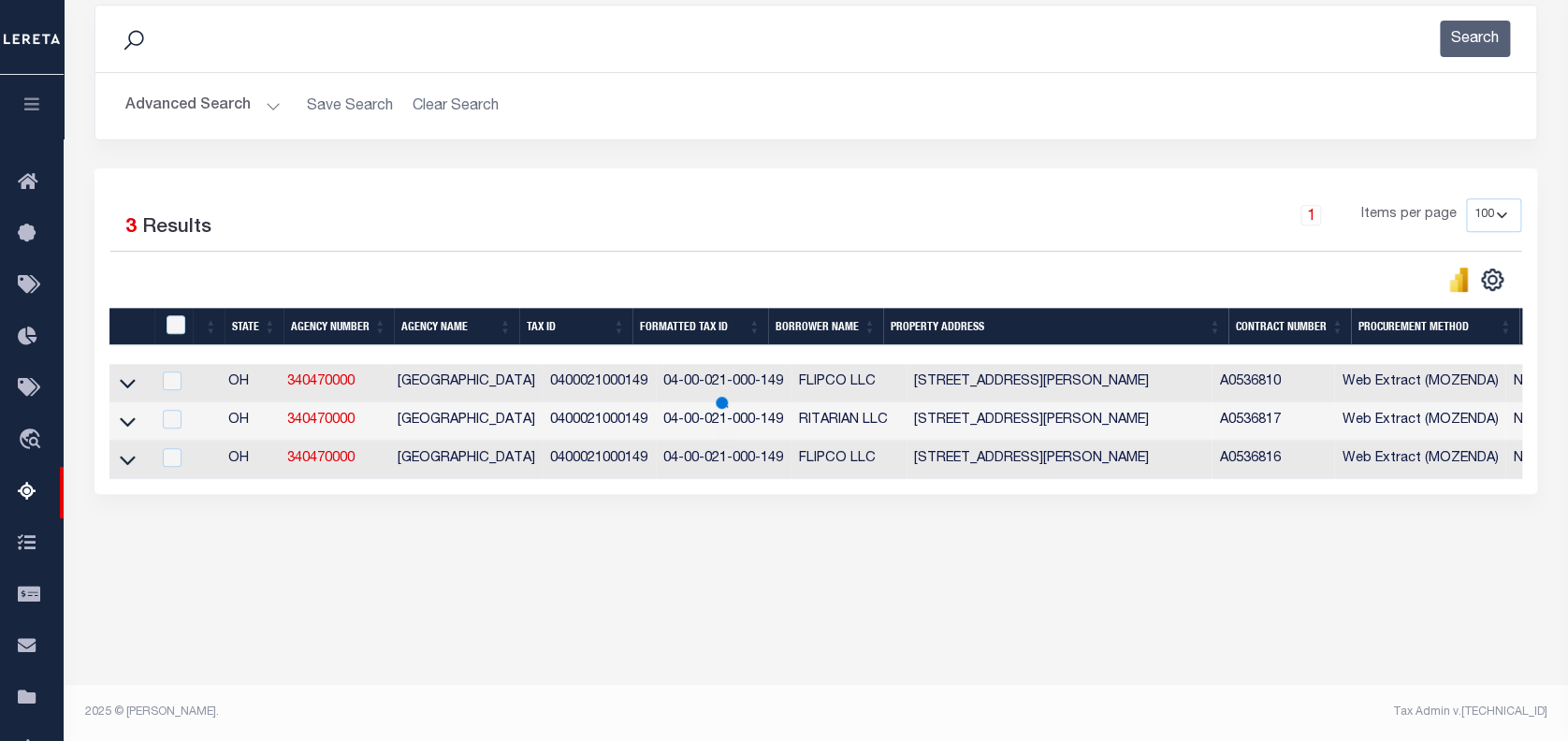
scroll to position [251, 0]
